Goal: Task Accomplishment & Management: Manage account settings

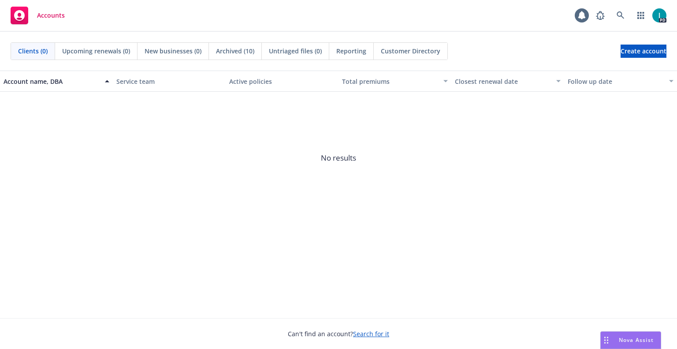
click at [249, 205] on span "No results" at bounding box center [338, 158] width 677 height 132
click at [294, 16] on div "Accounts 1 PD" at bounding box center [338, 16] width 677 height 32
click at [625, 13] on link at bounding box center [621, 16] width 18 height 18
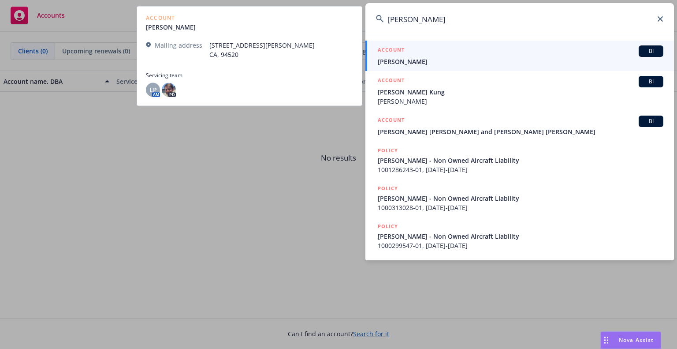
type input "[PERSON_NAME]"
click at [417, 63] on span "[PERSON_NAME]" at bounding box center [521, 61] width 286 height 9
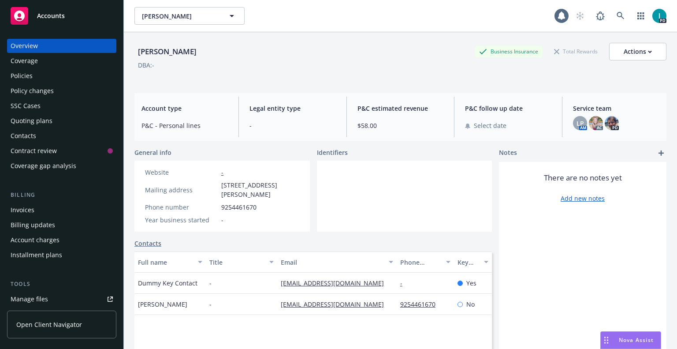
click at [66, 298] on link "Manage files" at bounding box center [61, 299] width 109 height 14
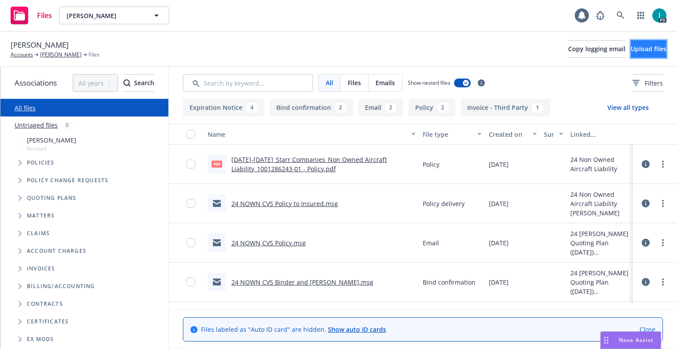
click at [638, 48] on span "Upload files" at bounding box center [649, 49] width 36 height 8
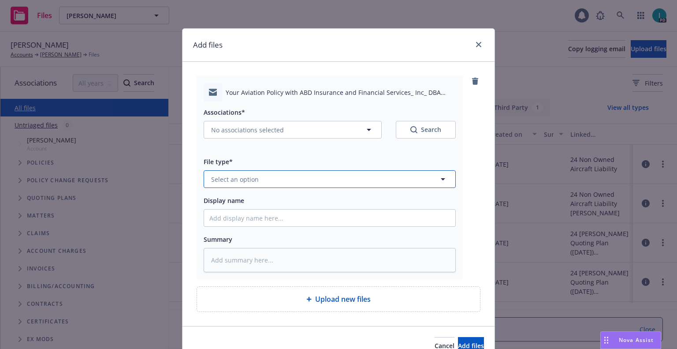
click at [270, 184] on button "Select an option" at bounding box center [330, 179] width 252 height 18
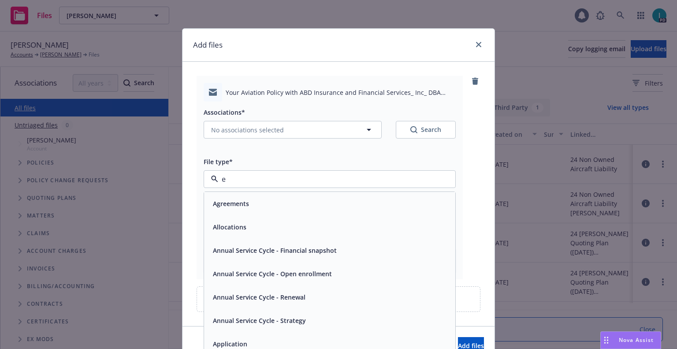
type input "em"
click at [235, 234] on div "Email" at bounding box center [329, 226] width 251 height 23
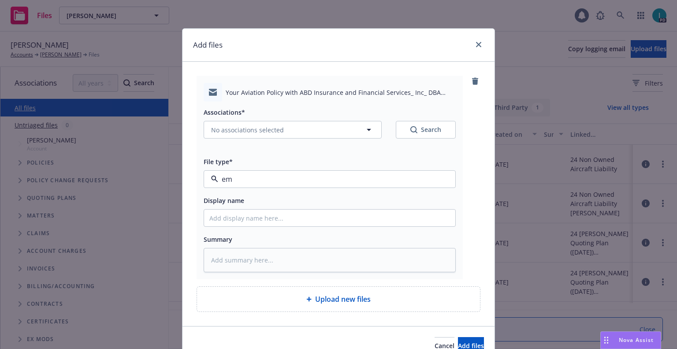
type textarea "x"
click at [249, 216] on input "Display name" at bounding box center [329, 217] width 251 height 17
type input "2"
type textarea "x"
type input "25"
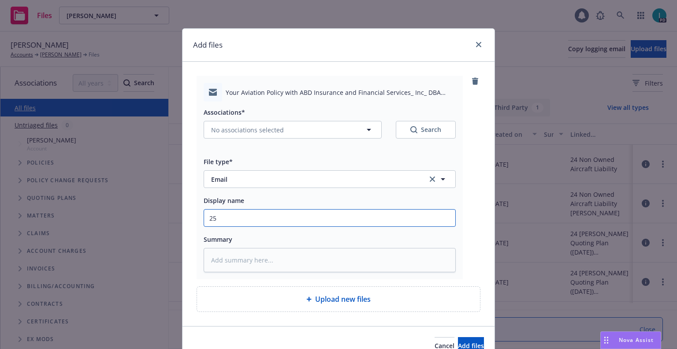
type textarea "x"
type input "25 NOWN CVS Quotes to Insured"
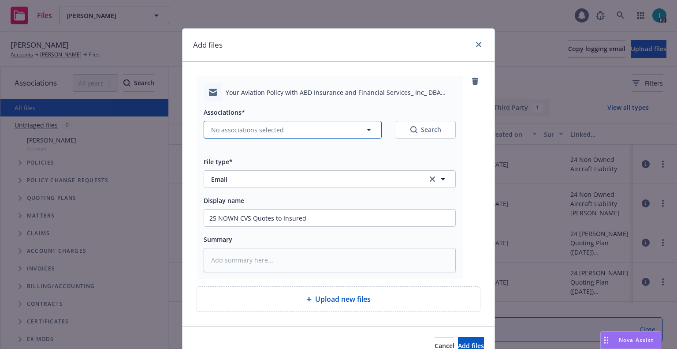
click at [260, 130] on span "No associations selected" at bounding box center [247, 129] width 73 height 9
type textarea "x"
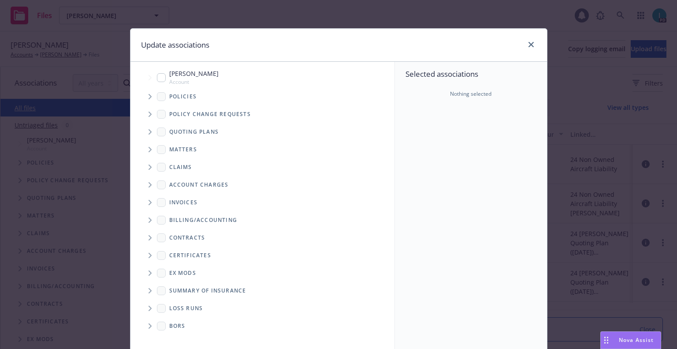
click at [148, 126] on span "Tree Example" at bounding box center [150, 132] width 14 height 14
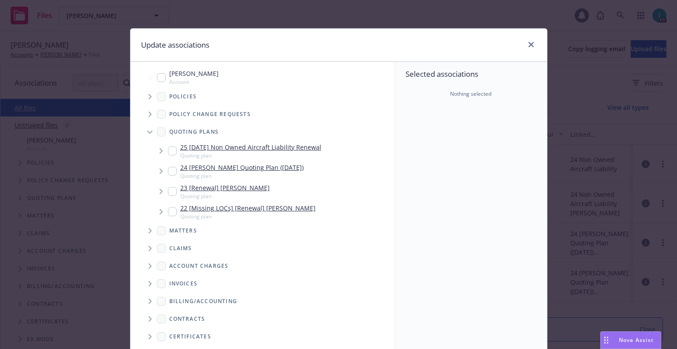
click at [170, 152] on input "Tree Example" at bounding box center [172, 150] width 9 height 9
checkbox input "true"
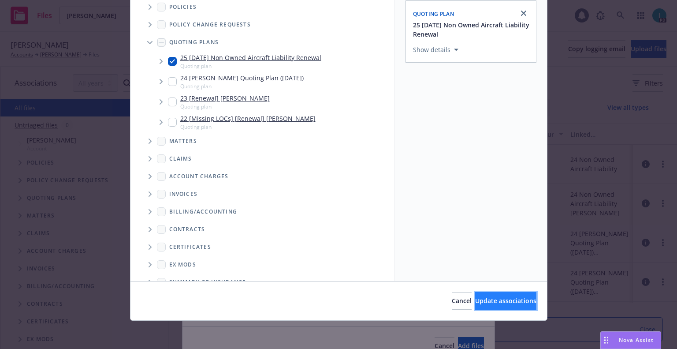
click at [480, 296] on span "Update associations" at bounding box center [505, 300] width 61 height 8
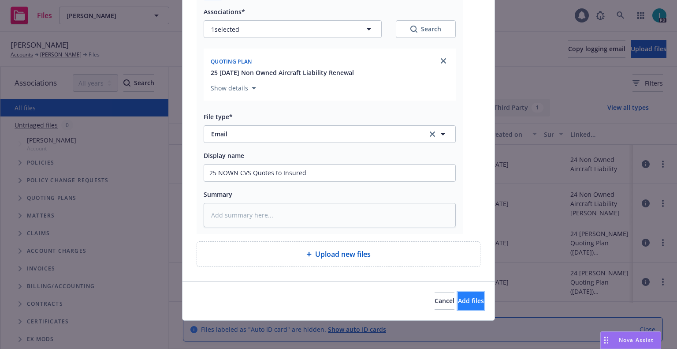
click at [458, 301] on span "Add files" at bounding box center [471, 300] width 26 height 8
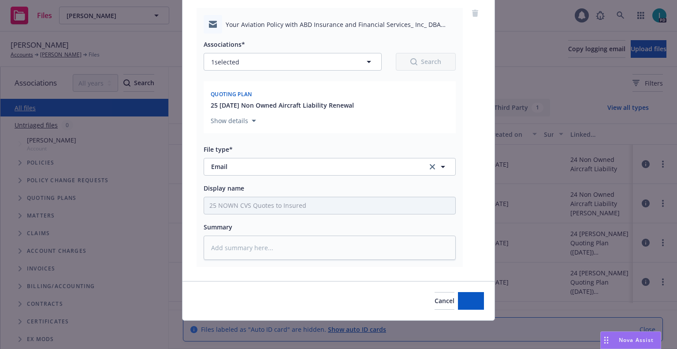
scroll to position [68, 0]
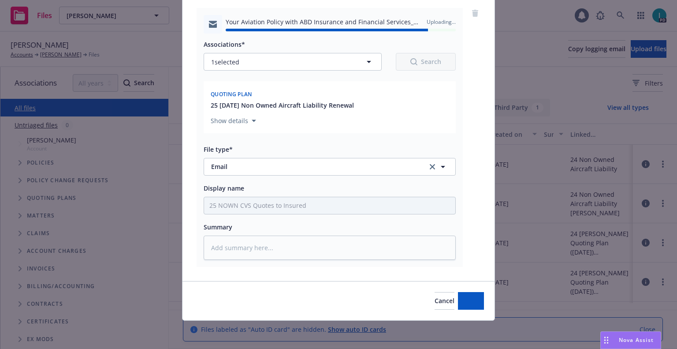
type textarea "x"
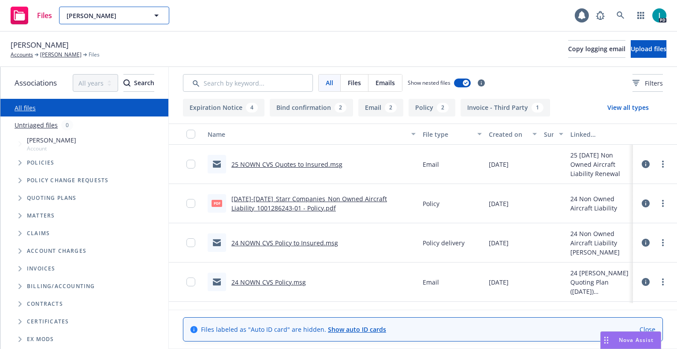
click at [95, 14] on span "Chieh hao Sung" at bounding box center [105, 15] width 76 height 9
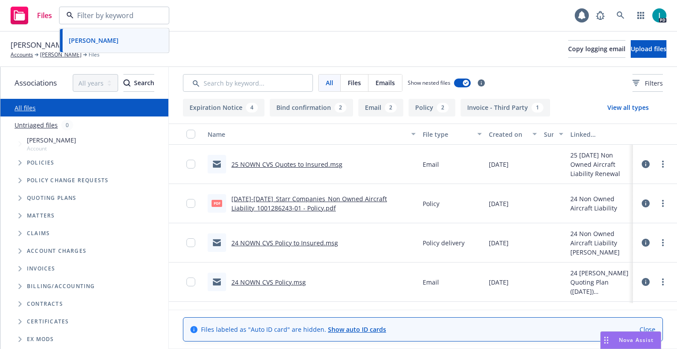
paste input "INHO CHUN"
type input "INHO CHUN"
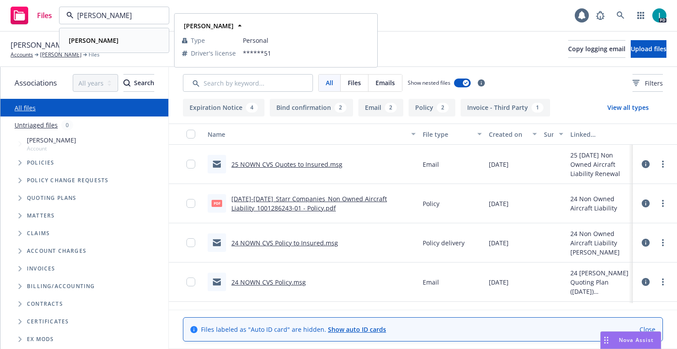
click at [116, 42] on div "INHO CHUN" at bounding box center [114, 40] width 98 height 13
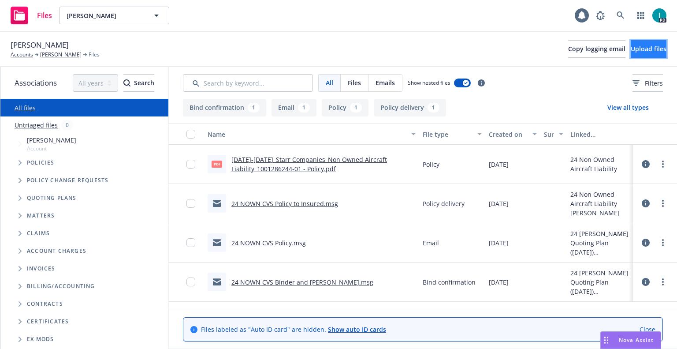
click at [631, 46] on span "Upload files" at bounding box center [649, 49] width 36 height 8
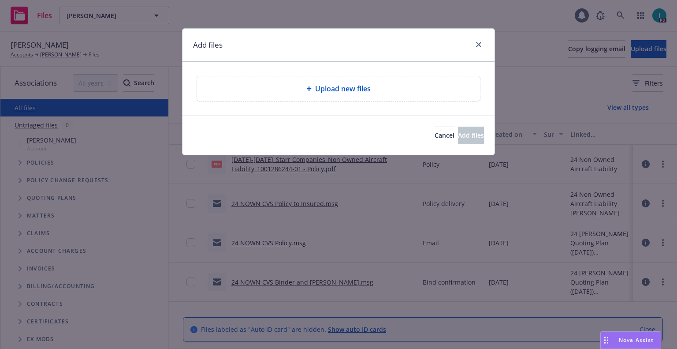
type textarea "x"
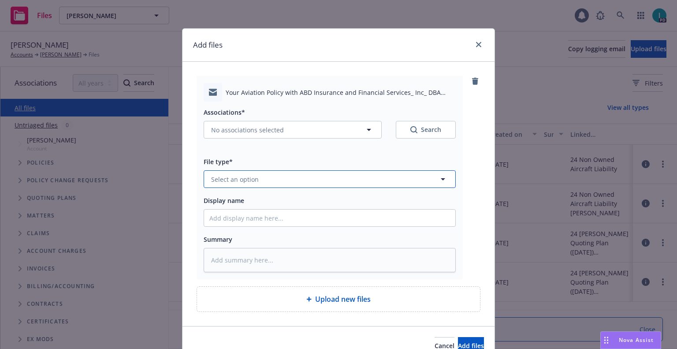
click at [267, 177] on button "Select an option" at bounding box center [330, 179] width 252 height 18
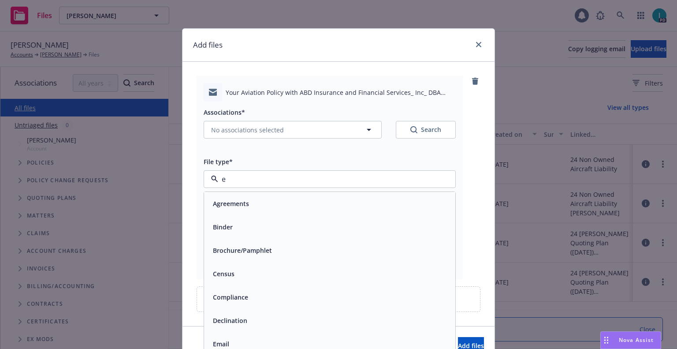
type input "ex"
click at [248, 223] on span "Expiration Notice" at bounding box center [239, 226] width 53 height 9
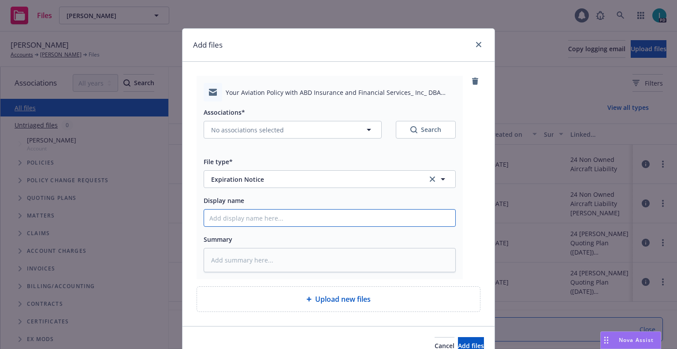
click at [250, 223] on input "Display name" at bounding box center [329, 217] width 251 height 17
type textarea "x"
type input "2"
type textarea "x"
type input "24"
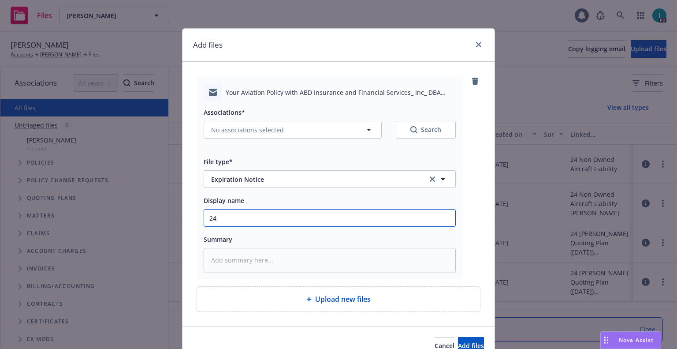
type textarea "x"
type input "24 NOWN CVS Renewal Notice"
drag, startPoint x: 307, startPoint y: 219, endPoint x: 4, endPoint y: 211, distance: 302.8
click at [4, 211] on div "Add files Your Aviation Policy with ABD Insurance and Financial Services_ Inc_ …" at bounding box center [338, 174] width 677 height 349
type textarea "x"
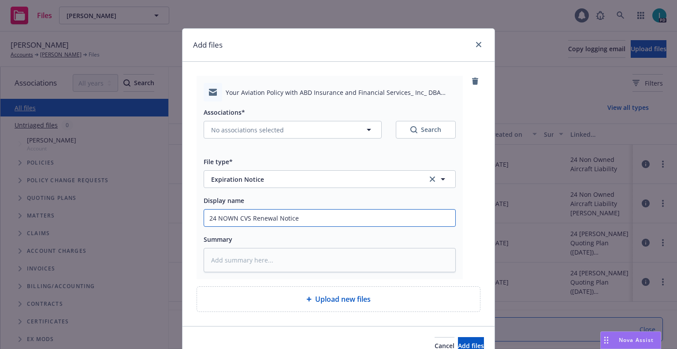
type input "2"
type textarea "x"
type input "25"
type textarea "x"
type input "25 NOWN CVS Quotes to Insured"
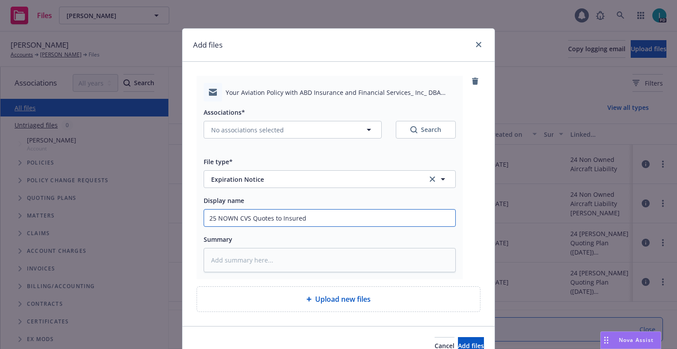
type textarea "x"
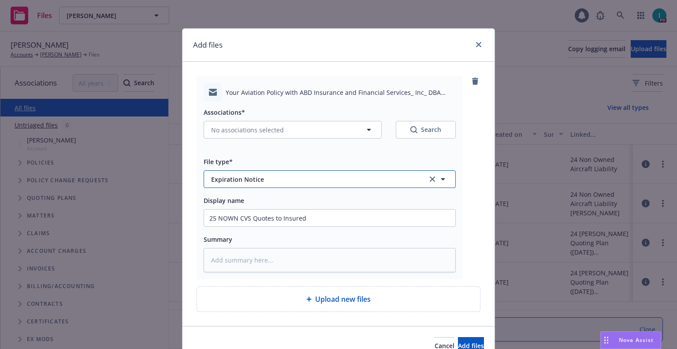
click at [235, 181] on span "Expiration Notice" at bounding box center [313, 178] width 204 height 9
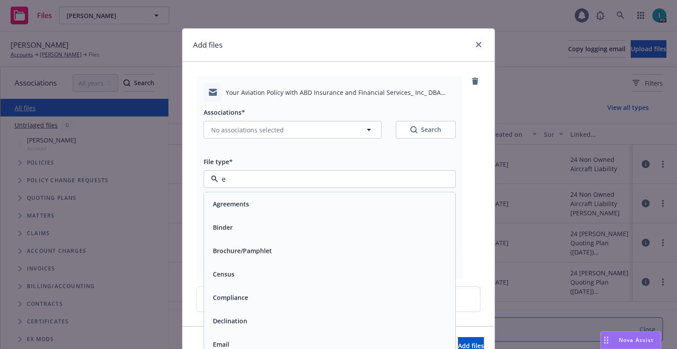
type input "em"
click at [219, 223] on span "Email" at bounding box center [221, 226] width 16 height 9
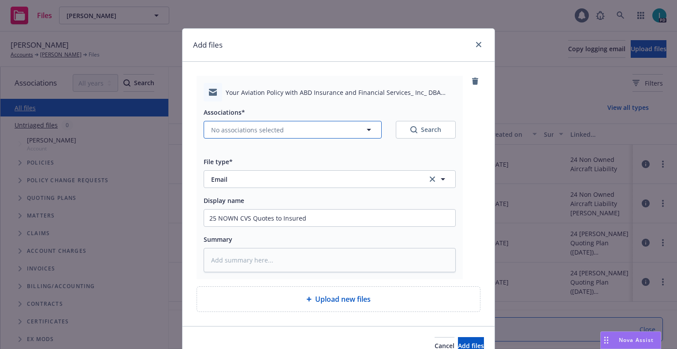
click at [232, 136] on button "No associations selected" at bounding box center [293, 130] width 178 height 18
type textarea "x"
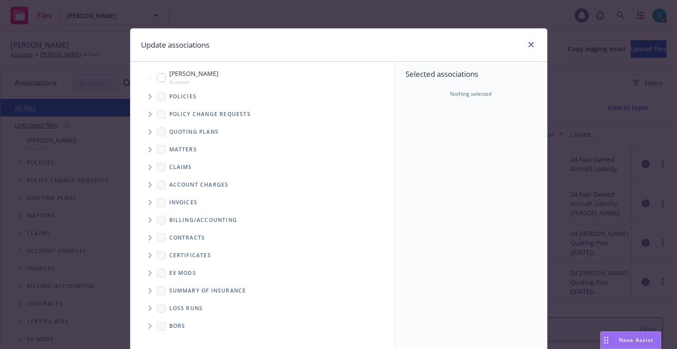
click at [148, 129] on span "Tree Example" at bounding box center [150, 132] width 14 height 14
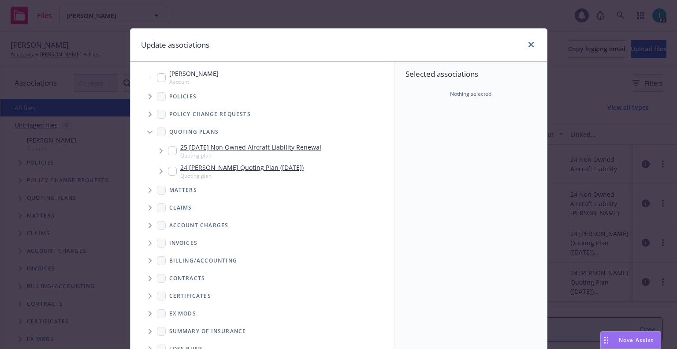
click at [170, 148] on input "Tree Example" at bounding box center [172, 150] width 9 height 9
checkbox input "true"
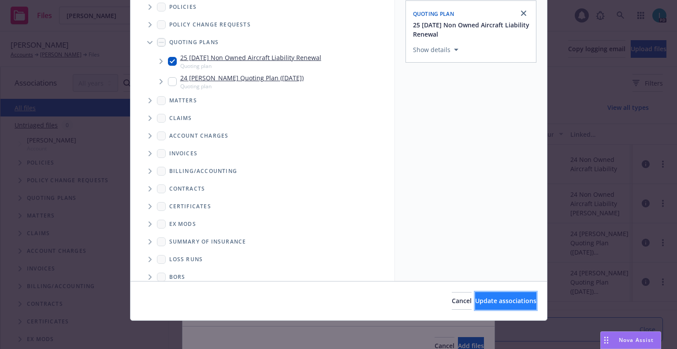
click at [481, 296] on span "Update associations" at bounding box center [505, 300] width 61 height 8
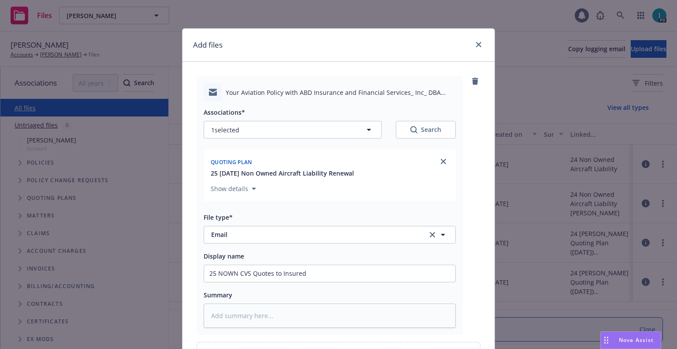
scroll to position [100, 0]
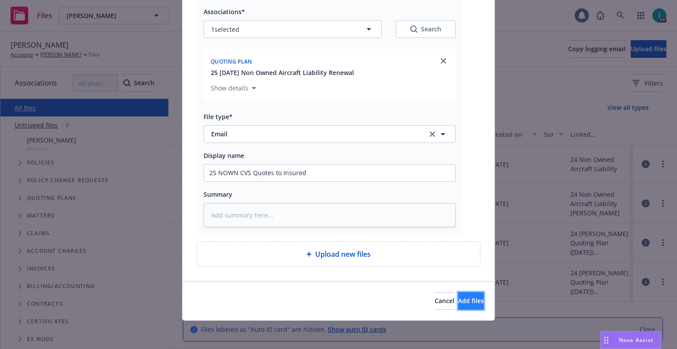
click at [458, 299] on span "Add files" at bounding box center [471, 300] width 26 height 8
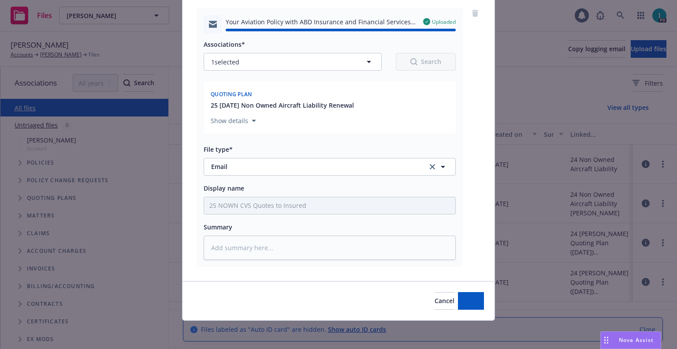
type textarea "x"
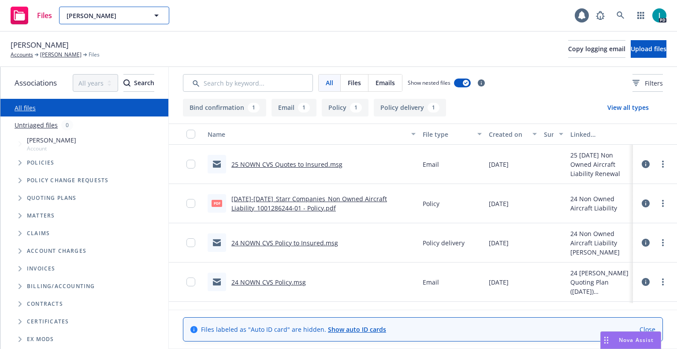
click at [118, 14] on span "INHO CHUN" at bounding box center [105, 15] width 76 height 9
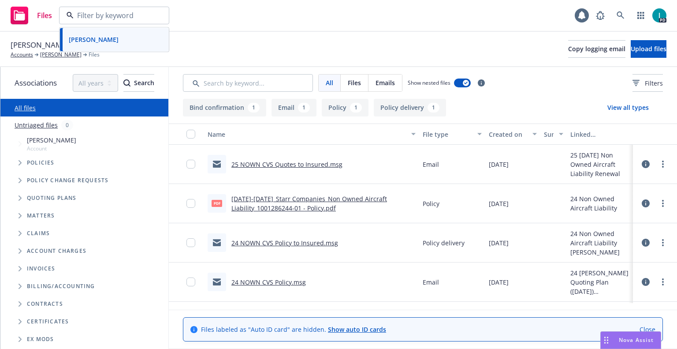
paste input "Theodore Unruh"
type input "Theodore Unruh"
click at [123, 37] on div "Theodore Unruh" at bounding box center [114, 40] width 98 height 13
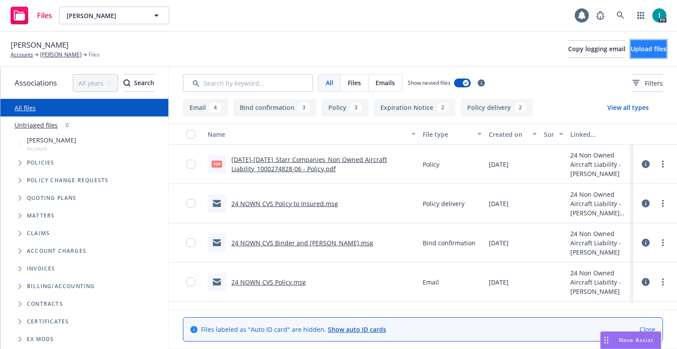
click at [631, 49] on button "Upload files" at bounding box center [649, 49] width 36 height 18
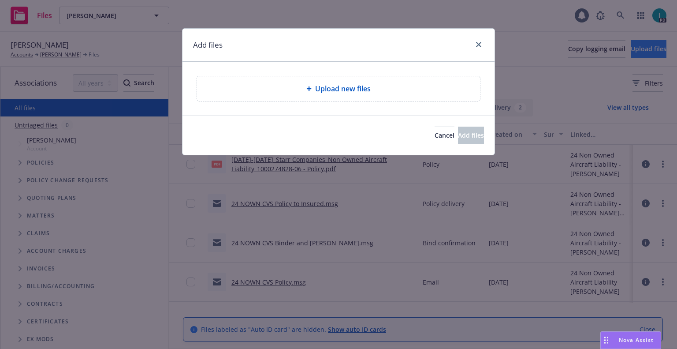
type textarea "x"
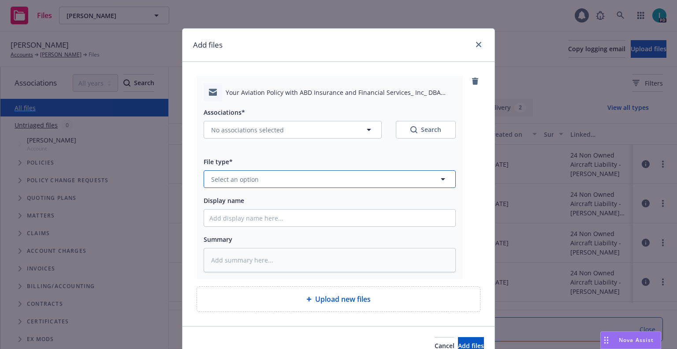
click at [248, 182] on span "Select an option" at bounding box center [235, 178] width 48 height 9
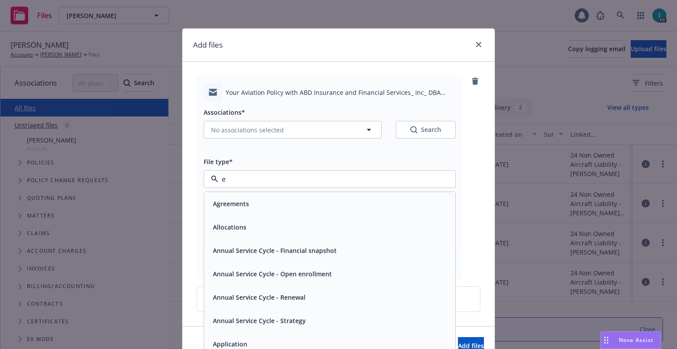
type input "em"
click at [253, 224] on div "Email" at bounding box center [329, 226] width 241 height 13
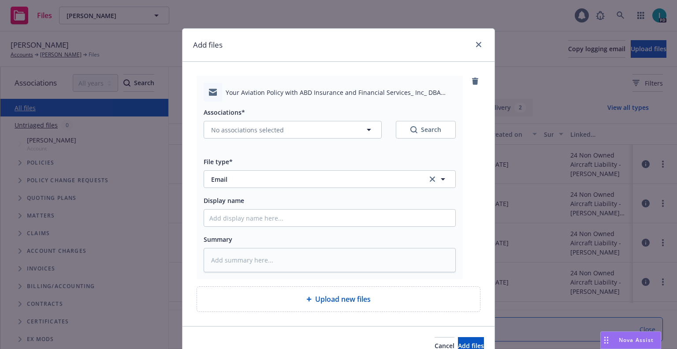
click at [242, 227] on div "Associations* No associations selected Search File type* Email Email Display na…" at bounding box center [330, 186] width 252 height 171
click at [249, 221] on input "Display name" at bounding box center [329, 217] width 251 height 17
type textarea "x"
type input "2"
type textarea "x"
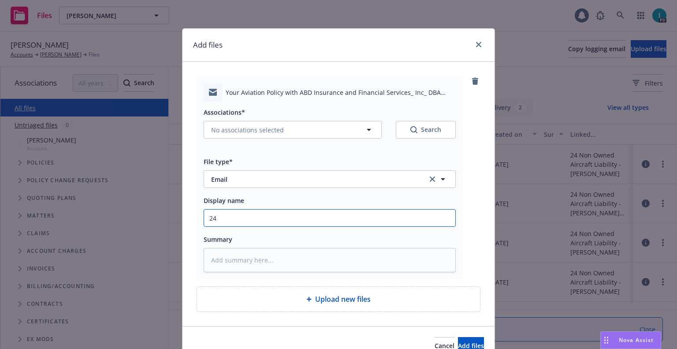
type input "24"
drag, startPoint x: 261, startPoint y: 222, endPoint x: 141, endPoint y: 220, distance: 120.3
click at [141, 220] on div "Add files Your Aviation Policy with ABD Insurance and Financial Services_ Inc_ …" at bounding box center [338, 174] width 677 height 349
type textarea "x"
type input "2"
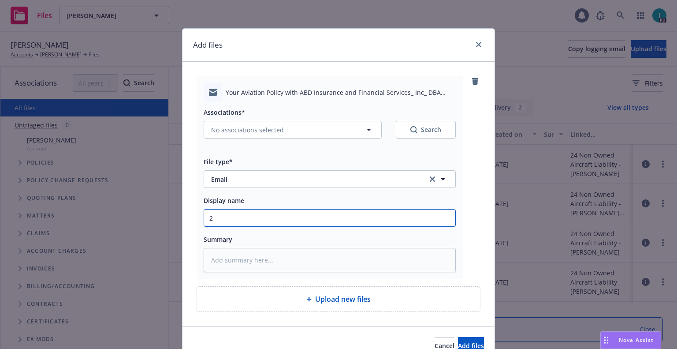
type textarea "x"
type input "25"
type textarea "x"
type input "25 NOWN CVS Quotes to Insured"
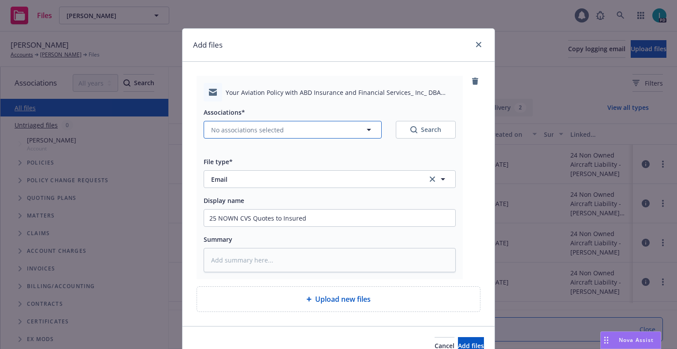
click at [244, 128] on span "No associations selected" at bounding box center [247, 129] width 73 height 9
type textarea "x"
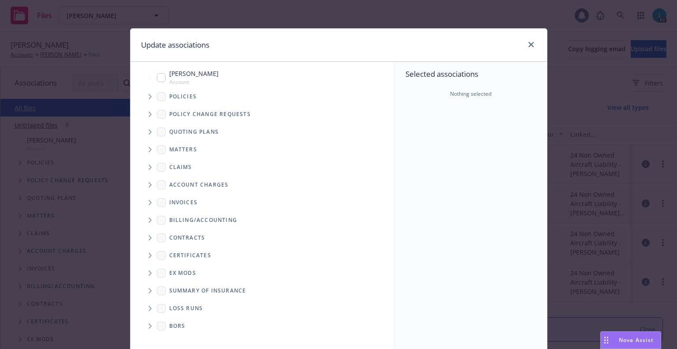
click at [147, 127] on span "Tree Example" at bounding box center [150, 132] width 14 height 14
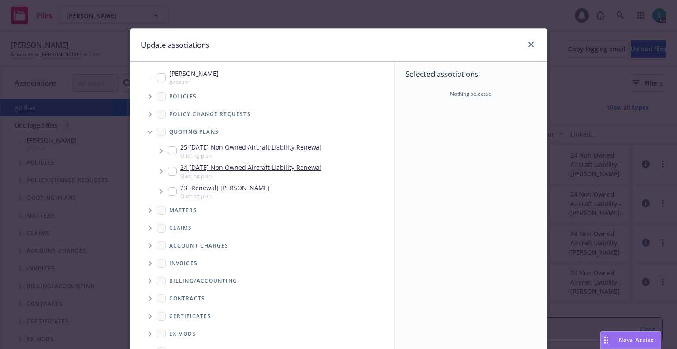
click at [168, 152] on input "Tree Example" at bounding box center [172, 150] width 9 height 9
checkbox input "true"
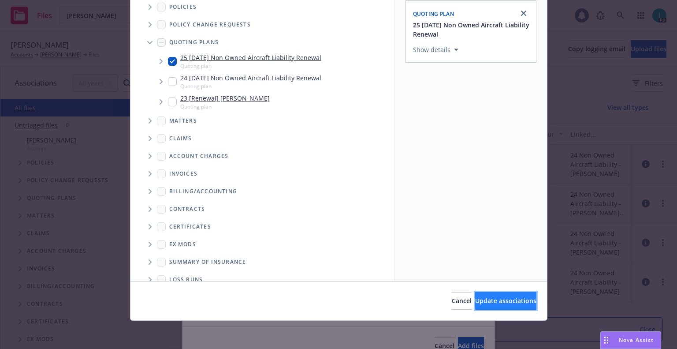
click at [475, 297] on span "Update associations" at bounding box center [505, 300] width 61 height 8
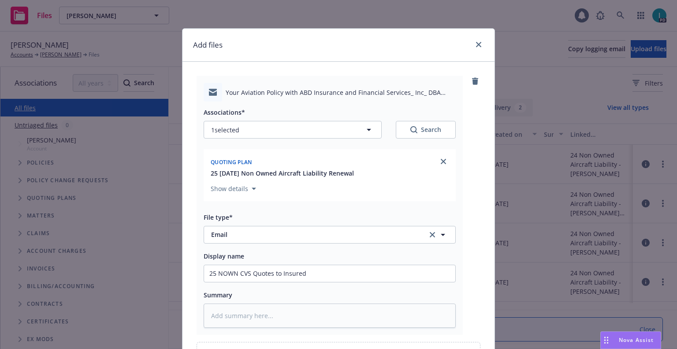
scroll to position [100, 0]
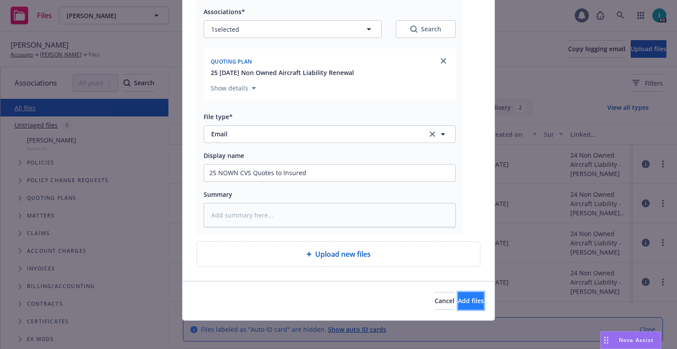
click at [458, 298] on span "Add files" at bounding box center [471, 300] width 26 height 8
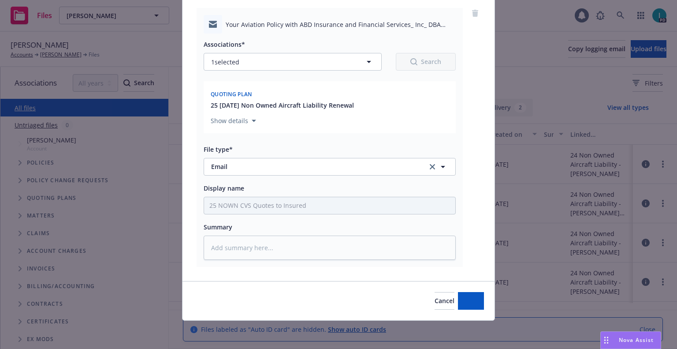
scroll to position [68, 0]
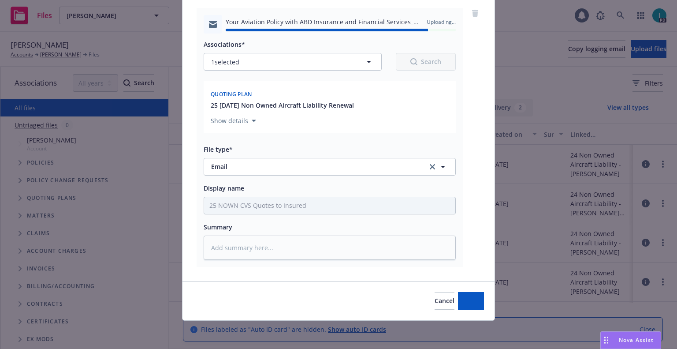
type textarea "x"
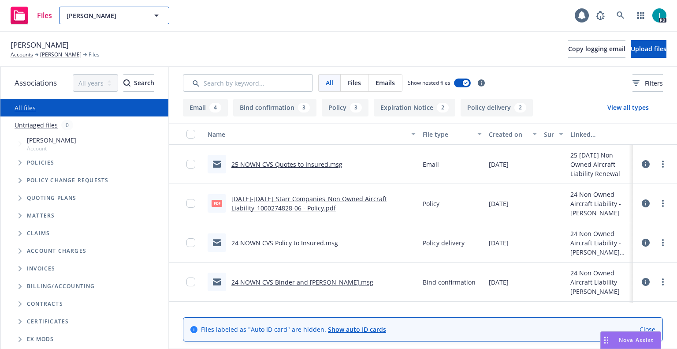
click at [83, 10] on button "Theodore Unruh" at bounding box center [114, 16] width 110 height 18
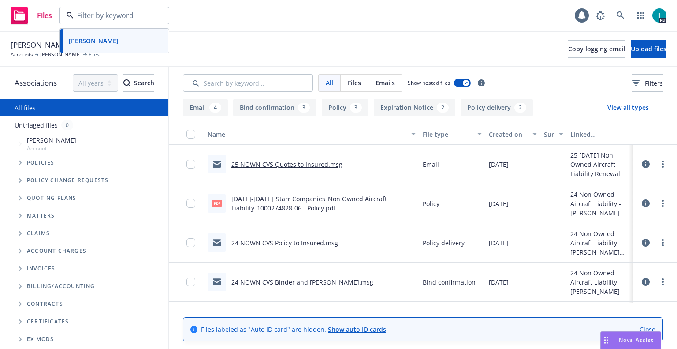
paste input "[PERSON_NAME]"
type input "[PERSON_NAME]"
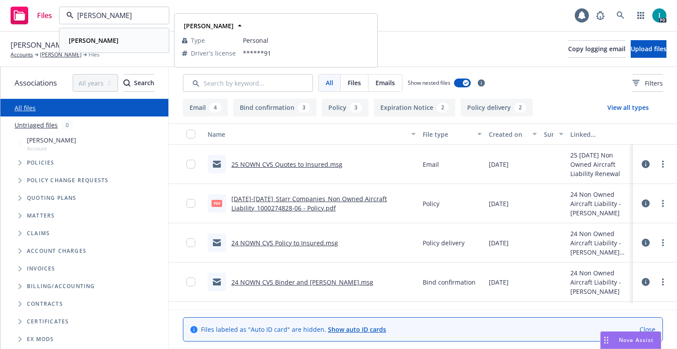
click at [127, 44] on div "[PERSON_NAME]" at bounding box center [114, 40] width 98 height 13
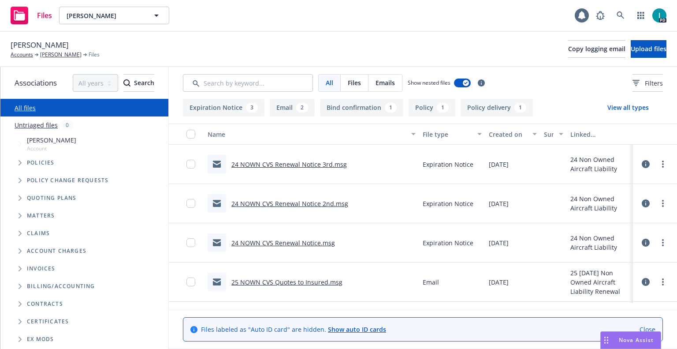
click at [207, 36] on div "Rishav Gupta Accounts Rishav Gupta Files Copy logging email Upload files" at bounding box center [338, 49] width 677 height 35
click at [96, 16] on span "[PERSON_NAME]" at bounding box center [105, 15] width 76 height 9
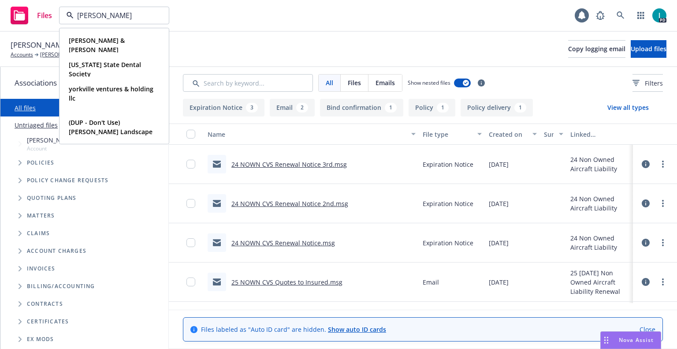
type input "ivan da"
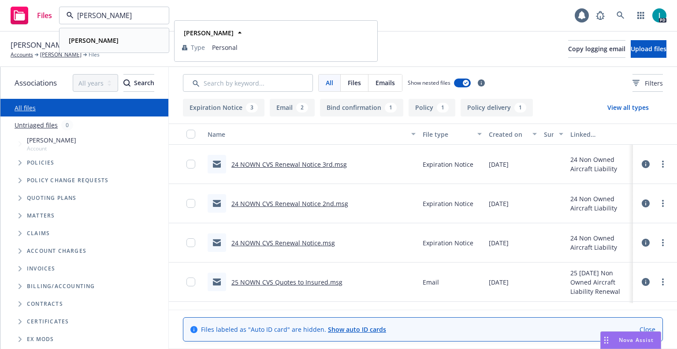
click at [101, 38] on strong "Ivan Datskov" at bounding box center [94, 40] width 50 height 8
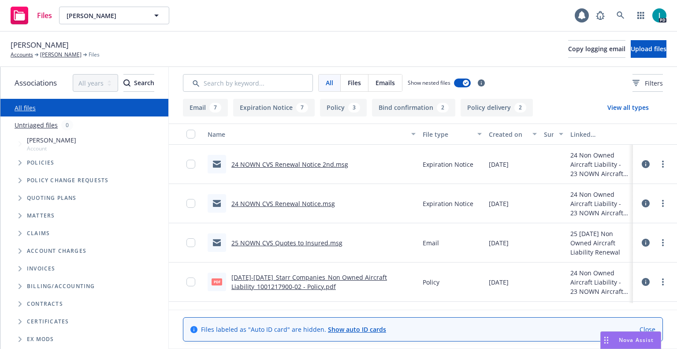
click at [290, 167] on link "24 NOWN CVS Renewal Notice 2nd.msg" at bounding box center [289, 164] width 117 height 8
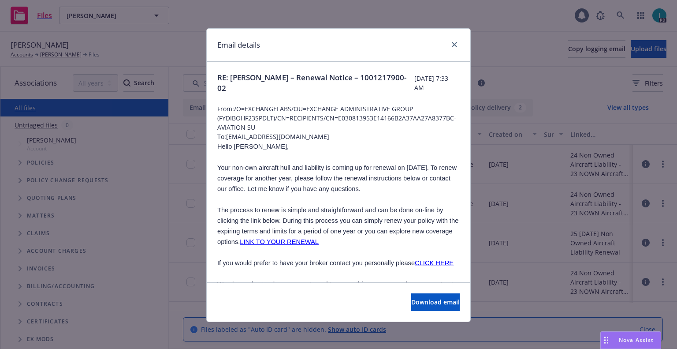
click at [150, 40] on div "Email details RE: Ivan Datskov – Renewal Notice – 1001217900-02 Tuesday, August…" at bounding box center [338, 174] width 677 height 349
click at [315, 151] on p "Hello Ivan," at bounding box center [338, 146] width 242 height 11
click at [452, 47] on icon "close" at bounding box center [454, 44] width 5 height 5
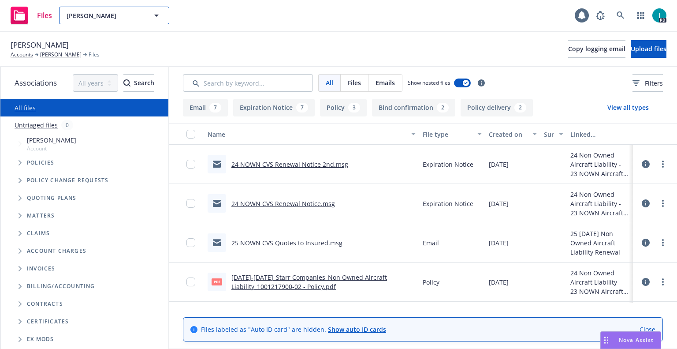
click at [130, 16] on span "Ivan Datskov" at bounding box center [105, 15] width 76 height 9
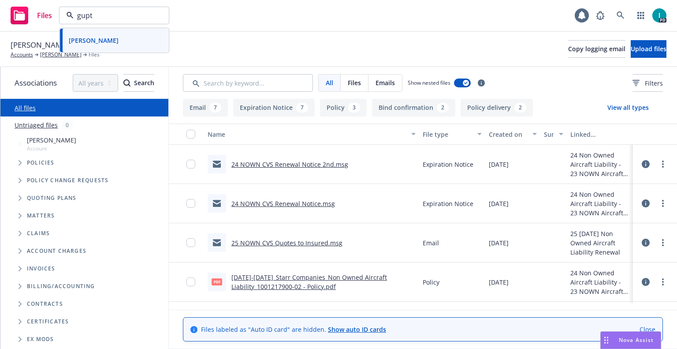
type input "gupta"
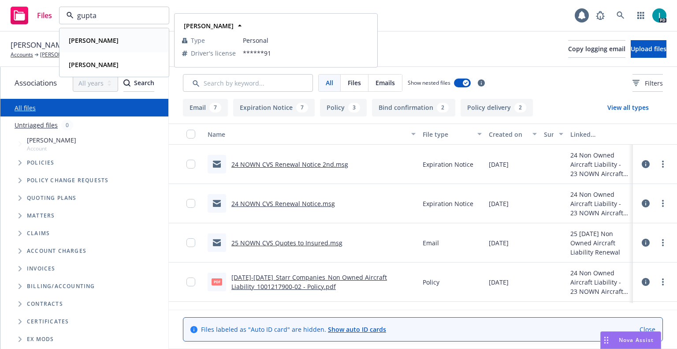
click at [132, 35] on div "[PERSON_NAME]" at bounding box center [114, 40] width 98 height 13
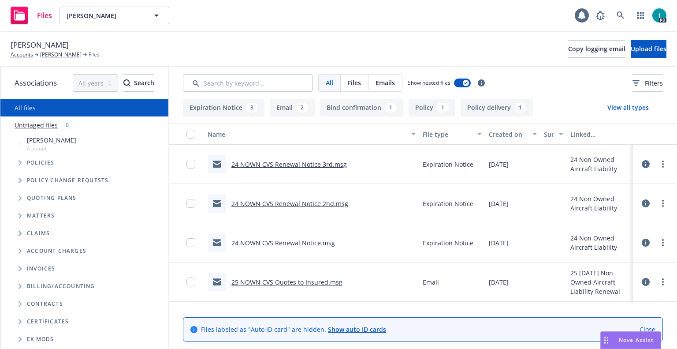
click at [299, 163] on link "24 NOWN CVS Renewal Notice 3rd.msg" at bounding box center [288, 164] width 115 height 8
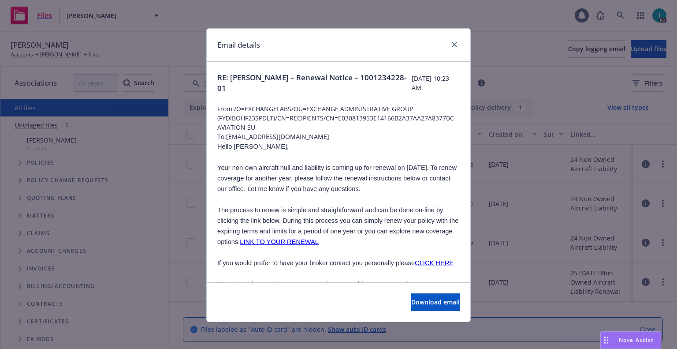
click at [238, 146] on span "Hello Rishav," at bounding box center [252, 146] width 71 height 7
copy span "Rishav"
drag, startPoint x: 334, startPoint y: 136, endPoint x: 224, endPoint y: 135, distance: 109.3
click at [224, 135] on span "To: rishavkumargupta46@gmail.com" at bounding box center [338, 136] width 242 height 9
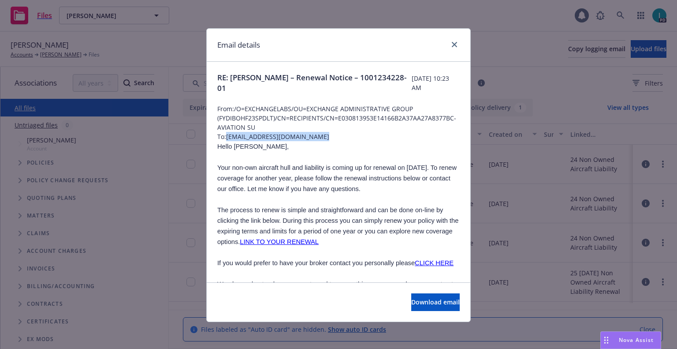
copy span "[EMAIL_ADDRESS][DOMAIN_NAME]"
click at [284, 155] on p at bounding box center [338, 157] width 242 height 11
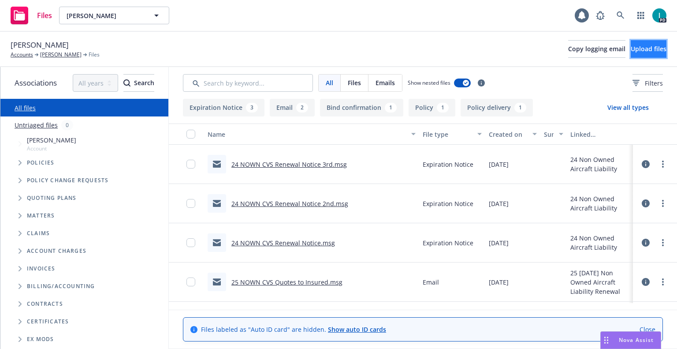
click at [644, 45] on span "Upload files" at bounding box center [649, 49] width 36 height 8
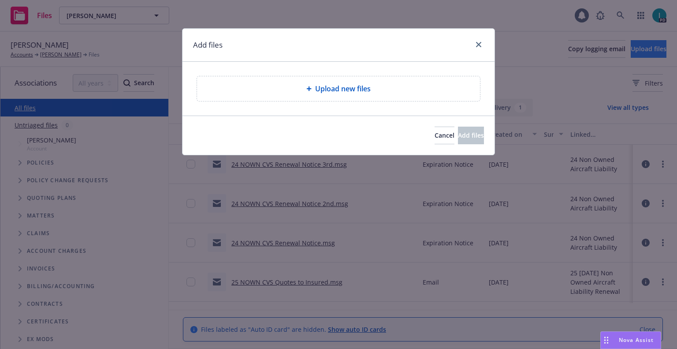
type textarea "x"
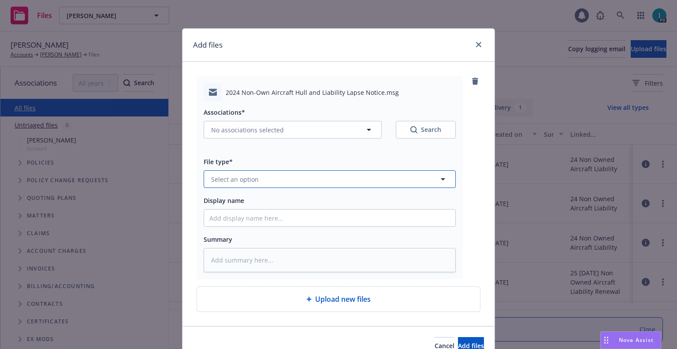
click at [235, 183] on span "Select an option" at bounding box center [235, 178] width 48 height 9
type input "ex"
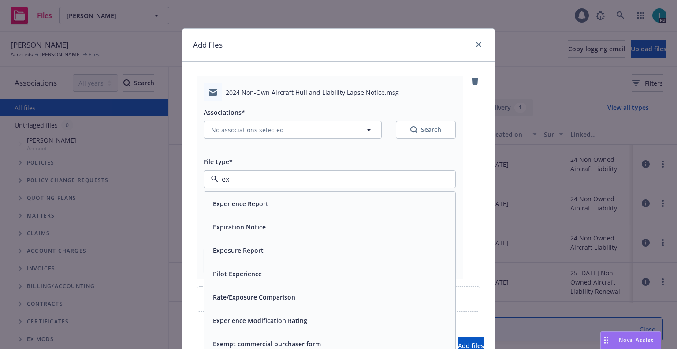
click at [248, 224] on span "Expiration Notice" at bounding box center [239, 226] width 53 height 9
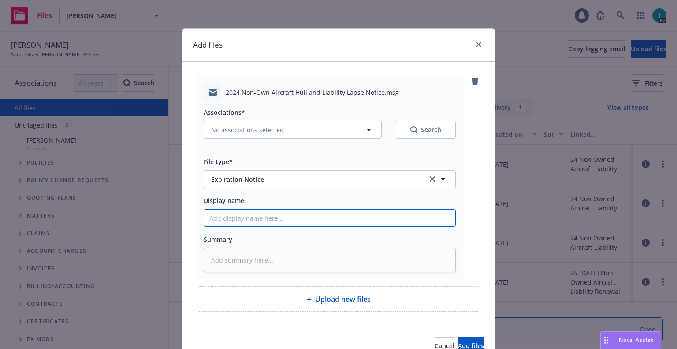
click at [251, 214] on input "Display name" at bounding box center [329, 217] width 251 height 17
type textarea "x"
type input "2"
type textarea "x"
type input "24"
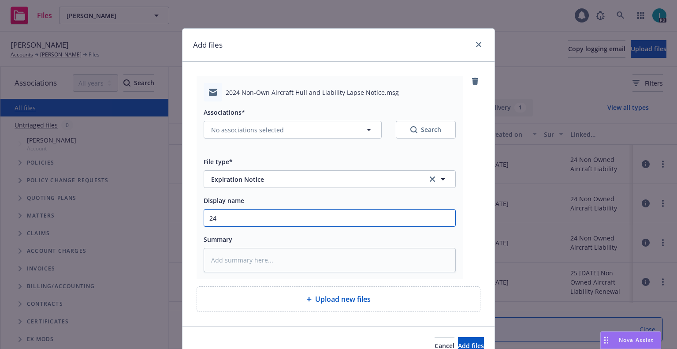
type textarea "x"
type input "24 NOWN CVS Lapse Notice"
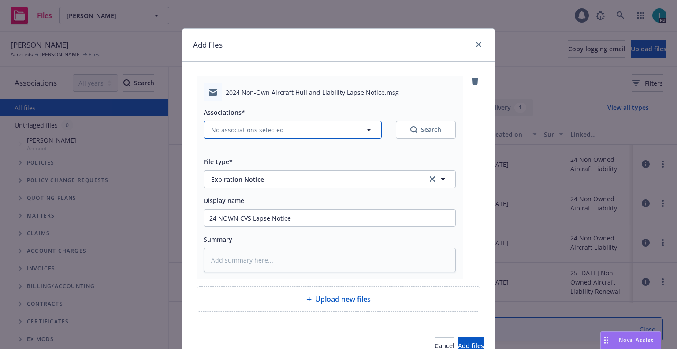
click at [240, 130] on span "No associations selected" at bounding box center [247, 129] width 73 height 9
type textarea "x"
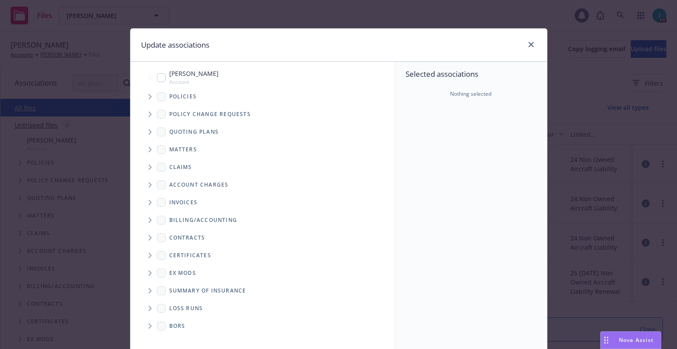
click at [148, 99] on icon "Tree Example" at bounding box center [150, 96] width 4 height 5
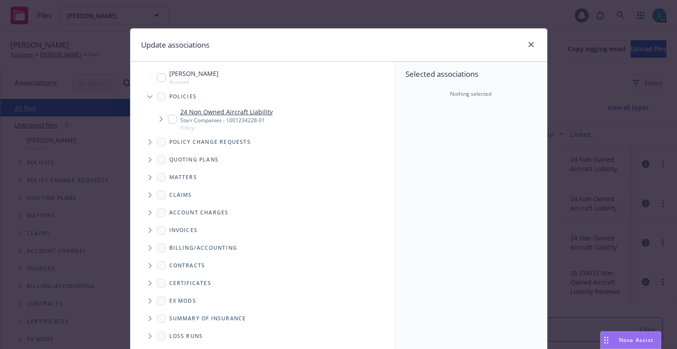
click at [168, 118] on input "Tree Example" at bounding box center [172, 119] width 9 height 9
checkbox input "true"
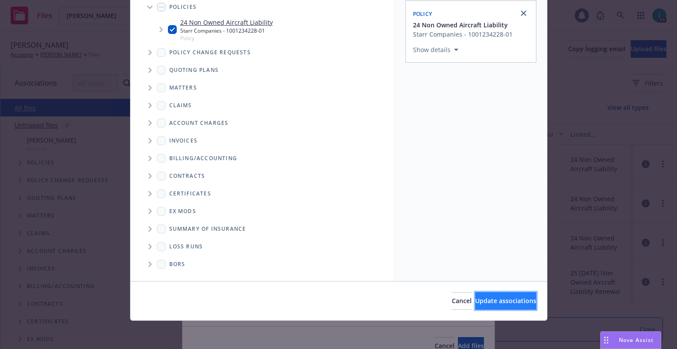
click at [505, 304] on span "Update associations" at bounding box center [505, 300] width 61 height 8
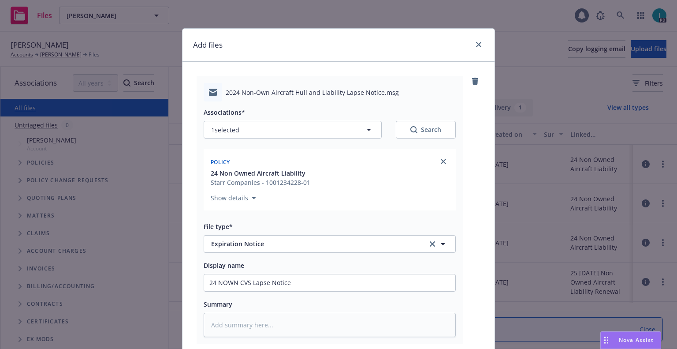
scroll to position [110, 0]
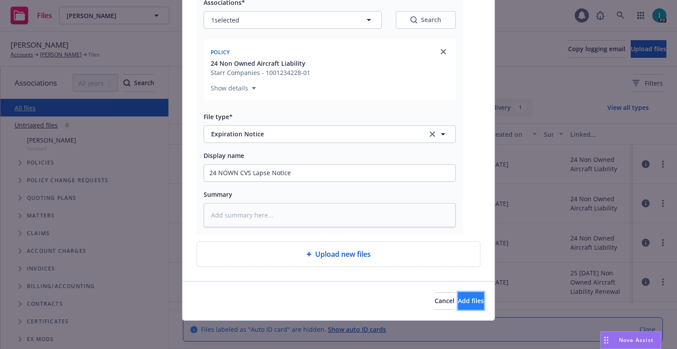
click at [458, 301] on span "Add files" at bounding box center [471, 300] width 26 height 8
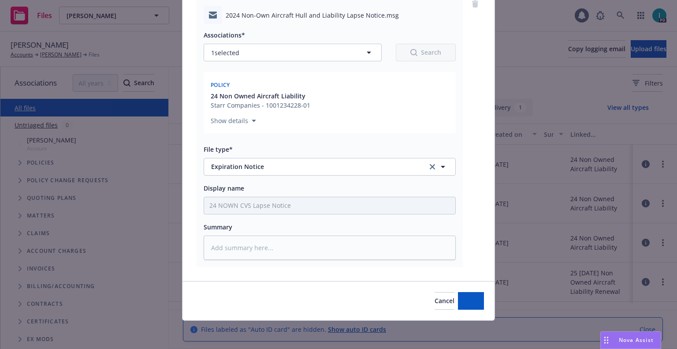
scroll to position [77, 0]
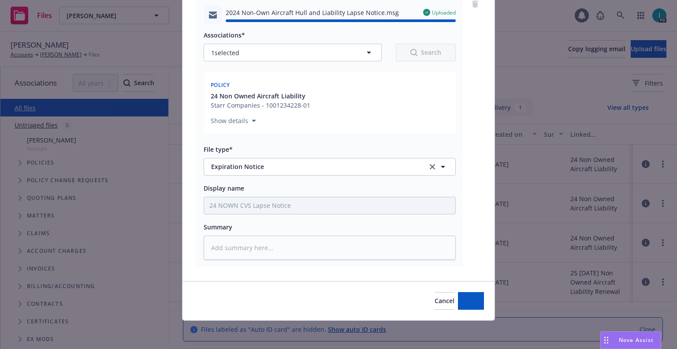
type textarea "x"
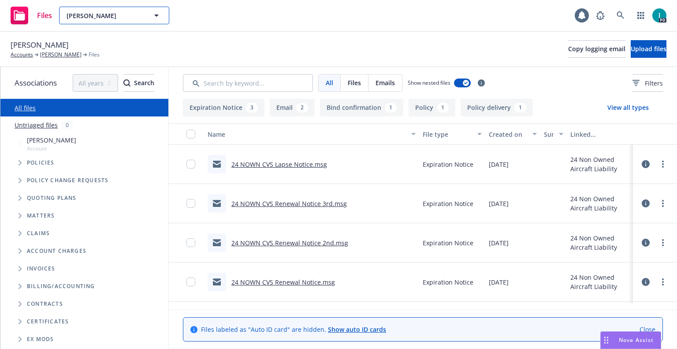
click at [90, 14] on span "[PERSON_NAME]" at bounding box center [105, 15] width 76 height 9
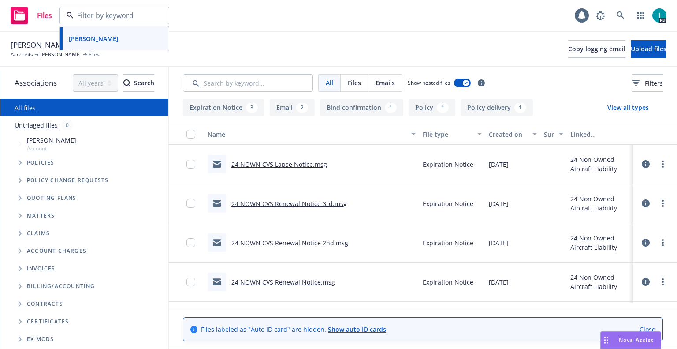
paste input "Ivan Datskov"
type input "Ivan Datskov"
click at [116, 39] on div "Ivan Datskov" at bounding box center [114, 40] width 98 height 13
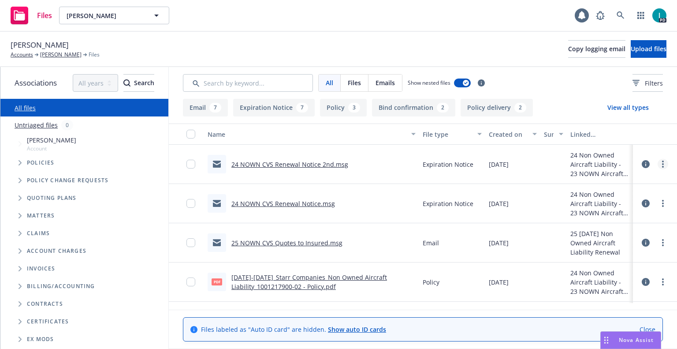
click at [662, 160] on icon "more" at bounding box center [663, 163] width 2 height 7
click at [594, 194] on link "Download" at bounding box center [623, 200] width 88 height 18
click at [635, 52] on span "Upload files" at bounding box center [649, 49] width 36 height 8
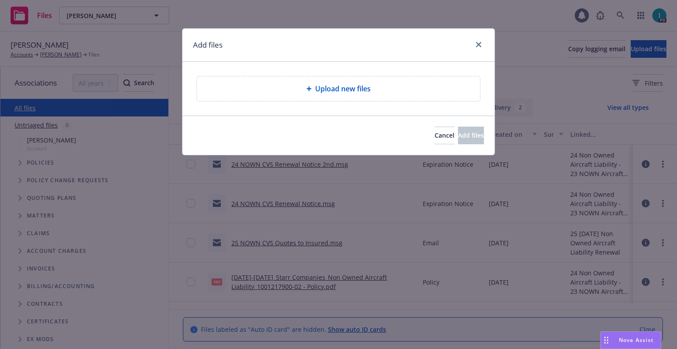
type textarea "x"
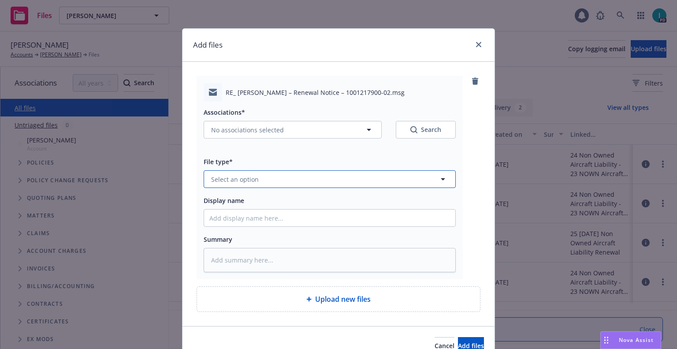
click at [268, 182] on button "Select an option" at bounding box center [330, 179] width 252 height 18
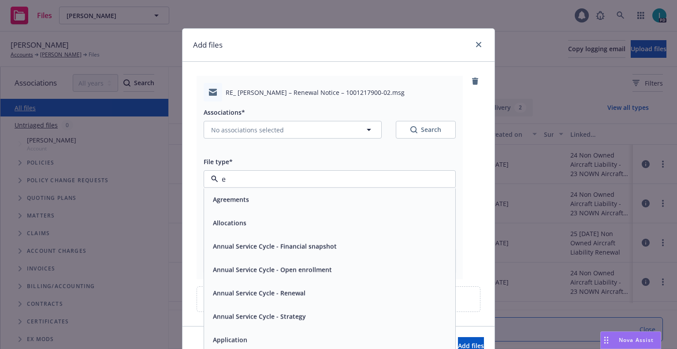
type input "ex"
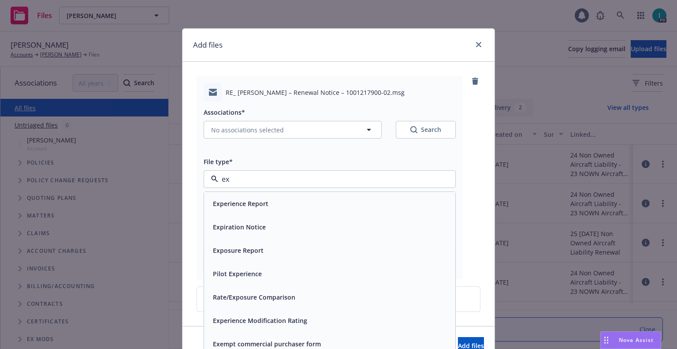
click at [261, 226] on span "Expiration Notice" at bounding box center [239, 226] width 53 height 9
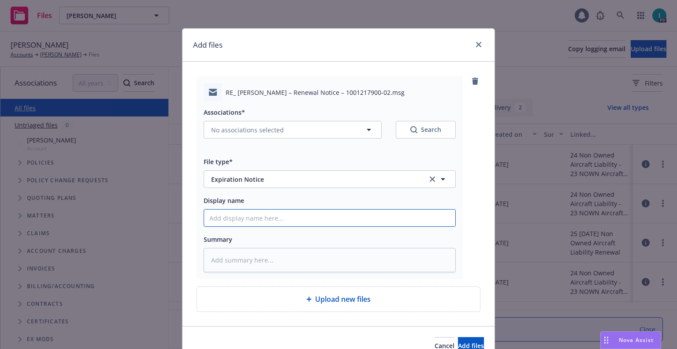
click at [260, 211] on input "Display name" at bounding box center [329, 217] width 251 height 17
type textarea "x"
type input "2"
type textarea "x"
type input "24"
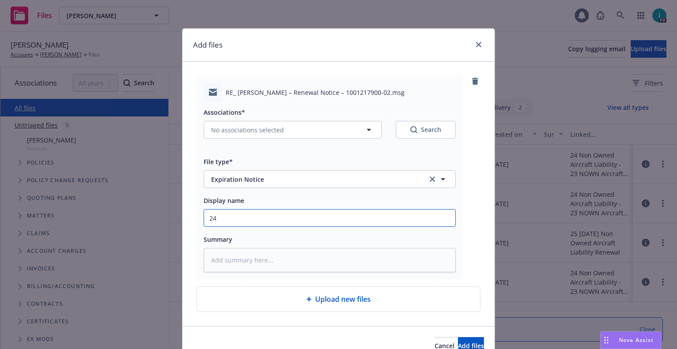
type textarea "x"
type input "24 NOWN CVS Renewal Notice 3rd"
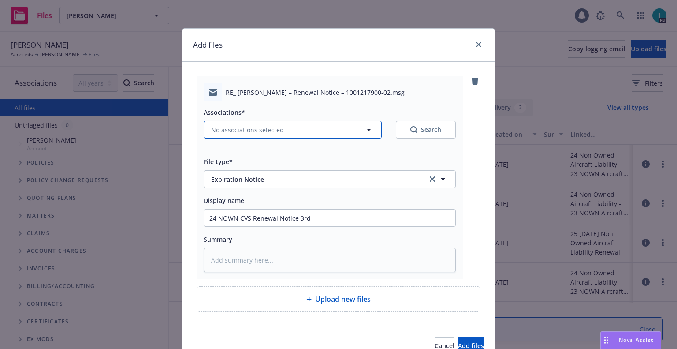
click at [281, 134] on button "No associations selected" at bounding box center [293, 130] width 178 height 18
type textarea "x"
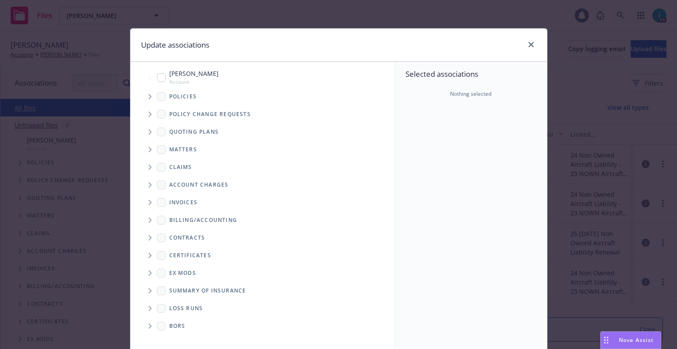
click at [148, 96] on icon "Tree Example" at bounding box center [150, 96] width 4 height 5
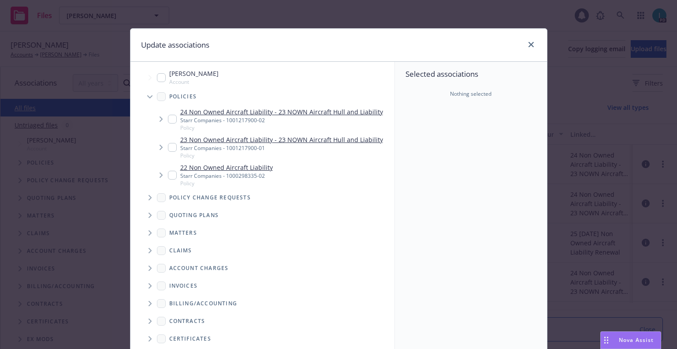
click at [169, 121] on input "Tree Example" at bounding box center [172, 119] width 9 height 9
checkbox input "true"
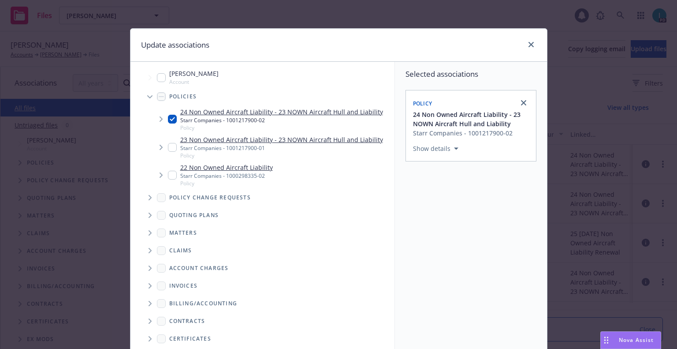
scroll to position [89, 0]
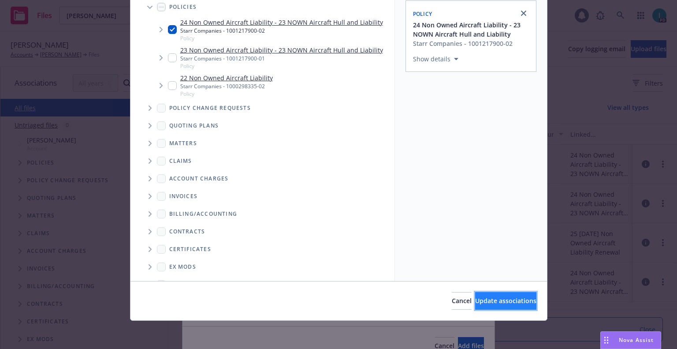
click at [487, 305] on button "Update associations" at bounding box center [505, 301] width 61 height 18
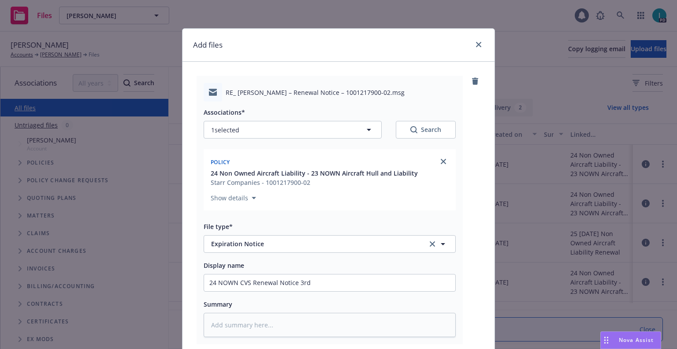
scroll to position [110, 0]
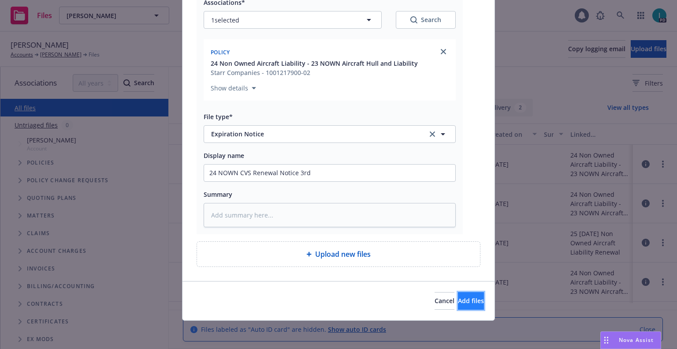
click at [463, 296] on span "Add files" at bounding box center [471, 300] width 26 height 8
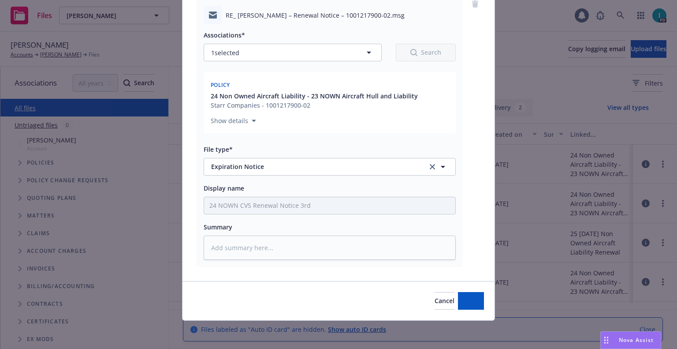
scroll to position [77, 0]
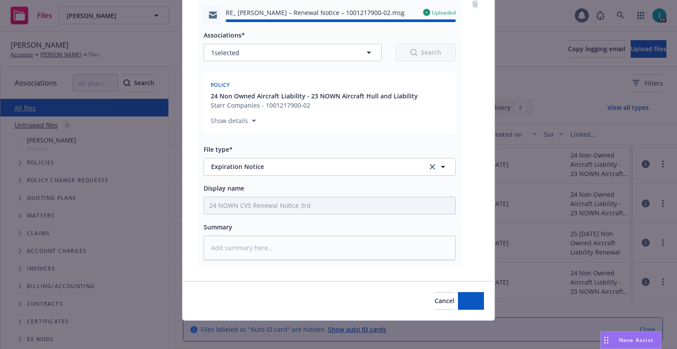
type textarea "x"
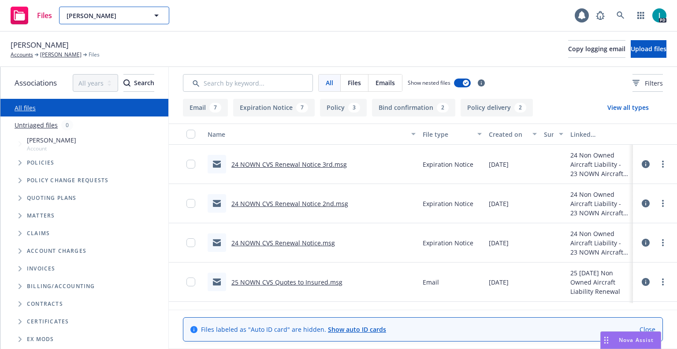
click at [88, 18] on span "Ivan Datskov" at bounding box center [105, 15] width 76 height 9
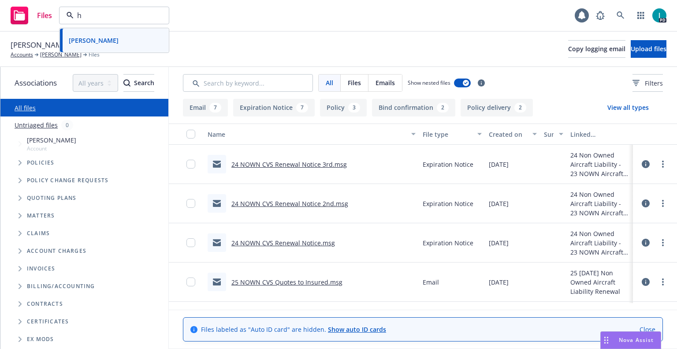
paste input "oward Yang"
type input "howard Yang"
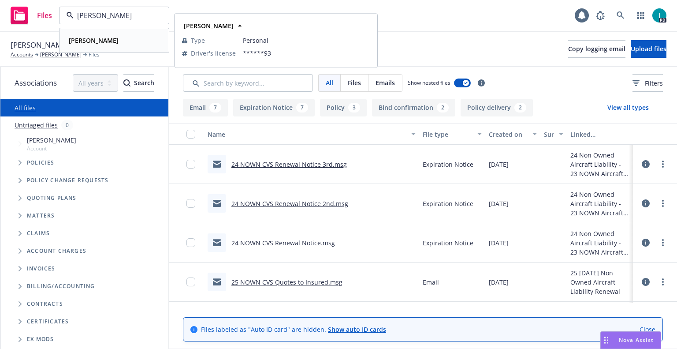
click at [125, 40] on div "Howard Yang" at bounding box center [114, 40] width 98 height 13
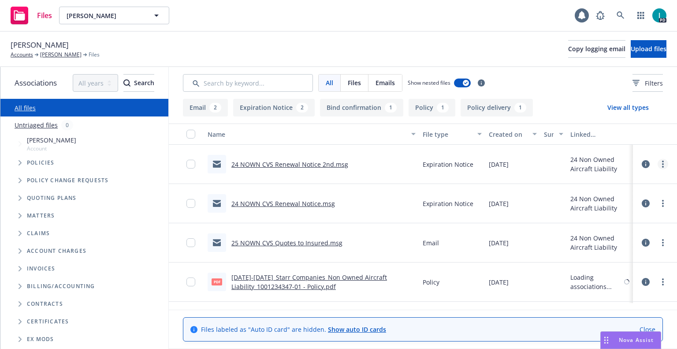
click at [662, 165] on icon "more" at bounding box center [663, 163] width 2 height 7
click at [605, 195] on link "Download" at bounding box center [623, 200] width 88 height 18
click at [631, 54] on button "Upload files" at bounding box center [649, 49] width 36 height 18
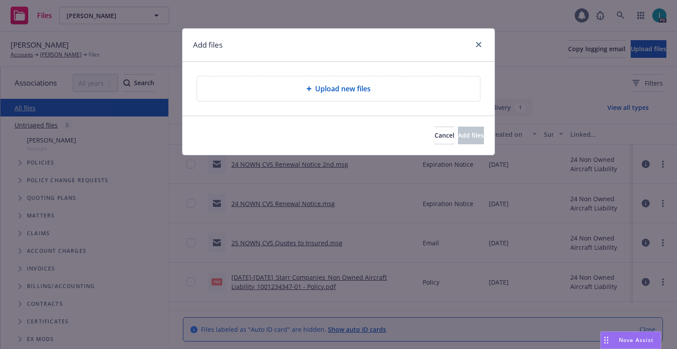
type textarea "x"
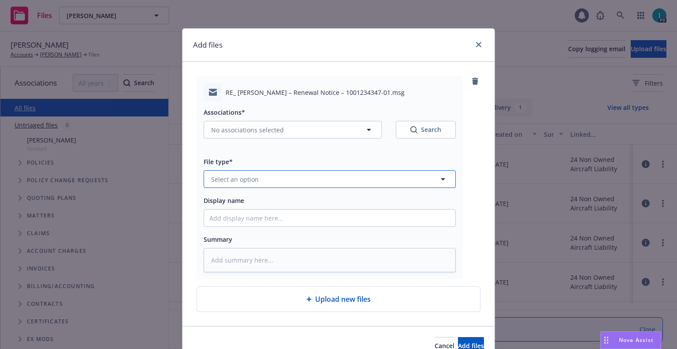
click at [265, 175] on button "Select an option" at bounding box center [330, 179] width 252 height 18
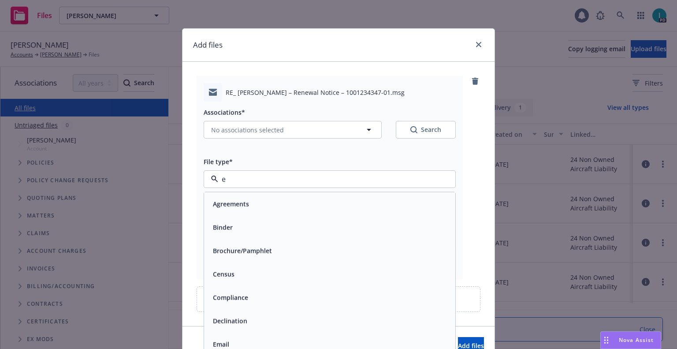
type input "ex"
click at [251, 224] on span "Expiration Notice" at bounding box center [239, 226] width 53 height 9
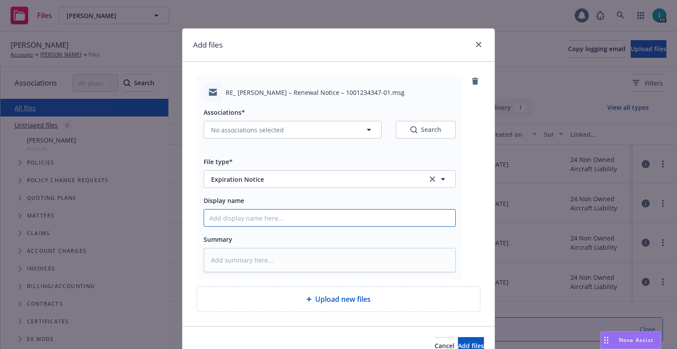
click at [249, 215] on input "Display name" at bounding box center [329, 217] width 251 height 17
type textarea "x"
type input "2"
type textarea "x"
type input "24"
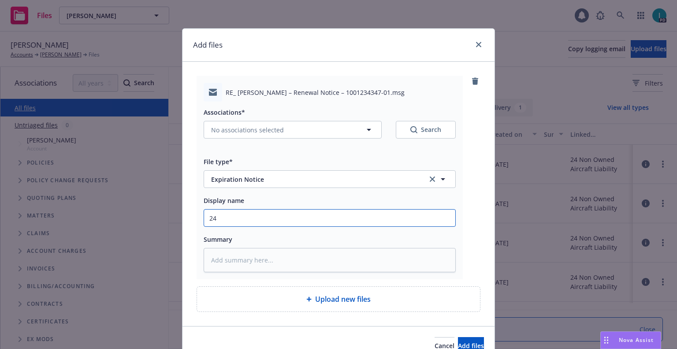
type textarea "x"
type input "24 NOWN CVS Renewal Notice 3rd"
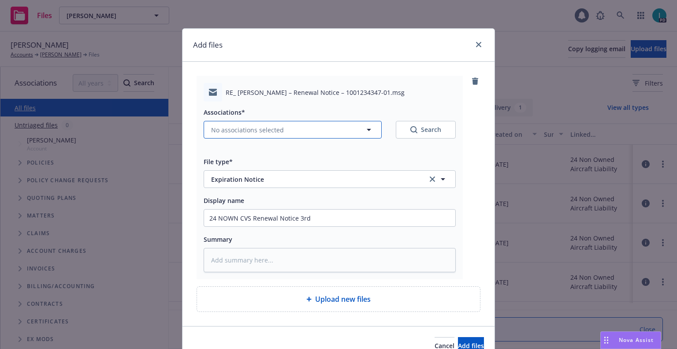
click at [229, 132] on span "No associations selected" at bounding box center [247, 129] width 73 height 9
type textarea "x"
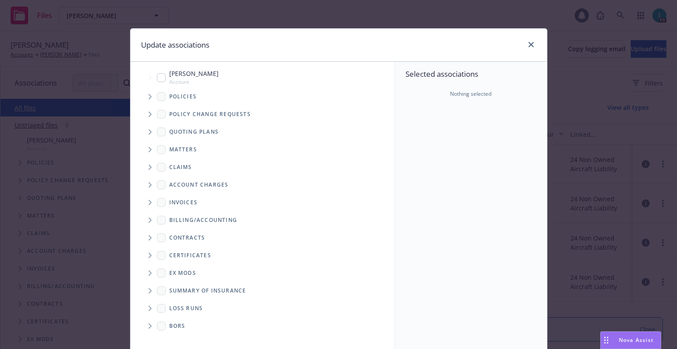
click at [145, 100] on span "Tree Example" at bounding box center [150, 96] width 14 height 14
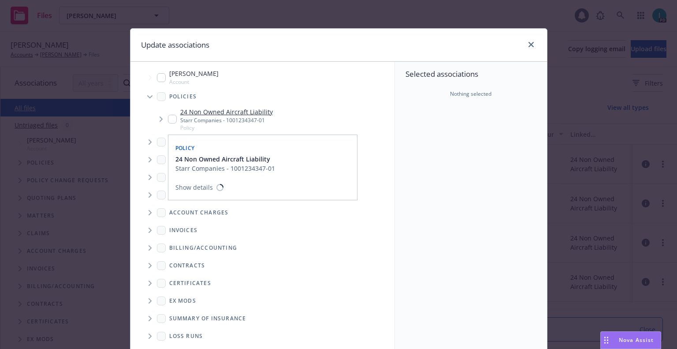
click at [168, 115] on input "Tree Example" at bounding box center [172, 119] width 9 height 9
checkbox input "true"
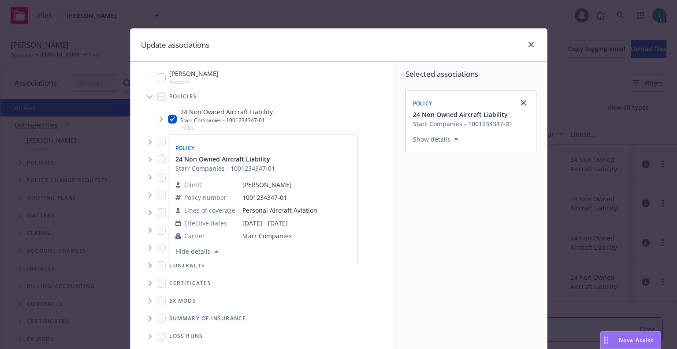
scroll to position [89, 0]
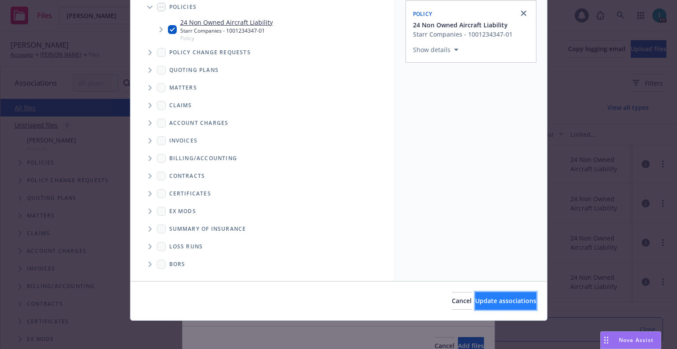
click at [488, 293] on button "Update associations" at bounding box center [505, 301] width 61 height 18
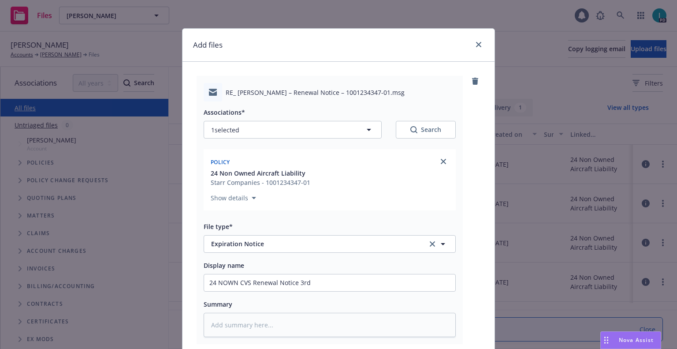
scroll to position [110, 0]
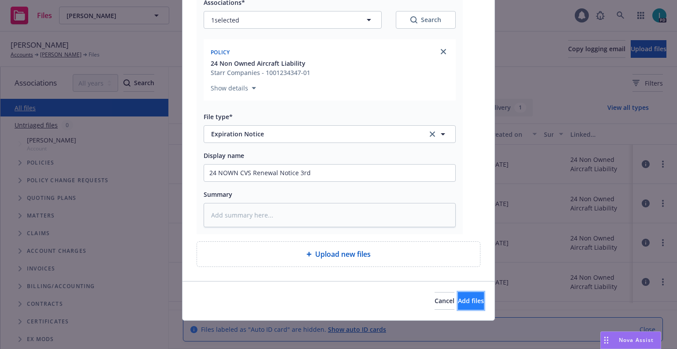
click at [464, 303] on span "Add files" at bounding box center [471, 300] width 26 height 8
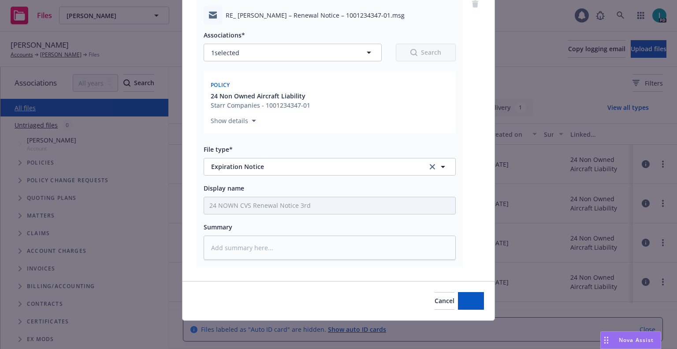
scroll to position [77, 0]
type textarea "x"
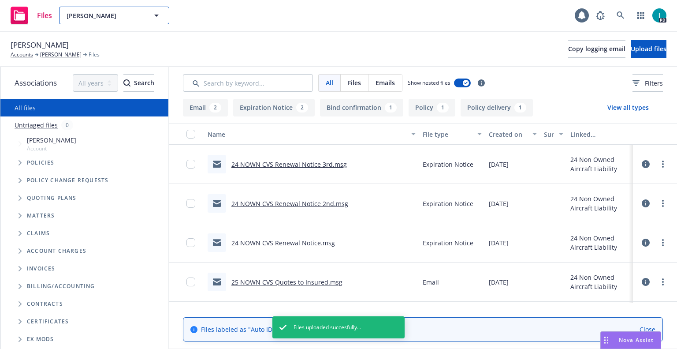
click at [119, 14] on span "Howard Yang" at bounding box center [105, 15] width 76 height 9
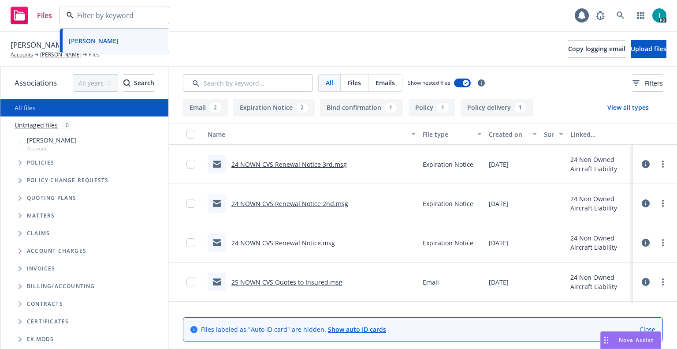
paste input "Orion Cisneros"
type input "Orion Cisneros"
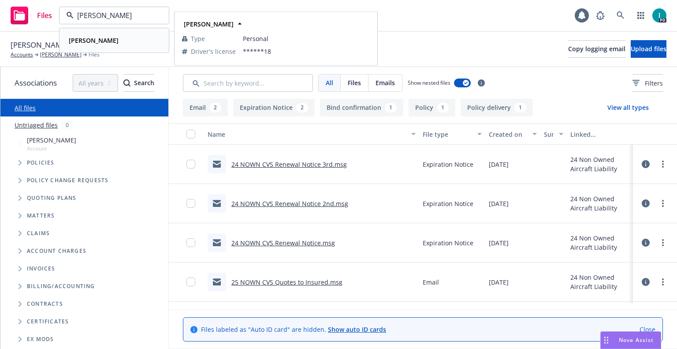
click at [109, 36] on span "Orion Cisneros" at bounding box center [94, 40] width 50 height 9
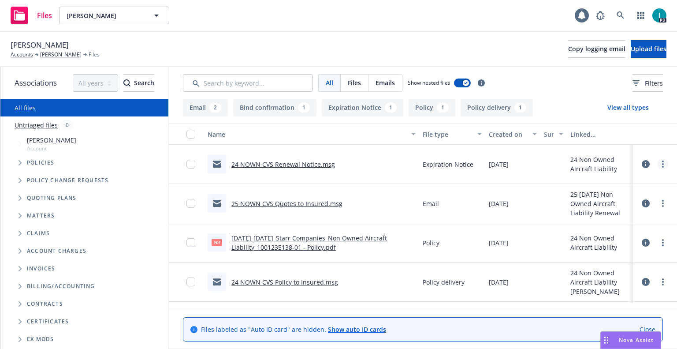
click at [664, 164] on link "more" at bounding box center [662, 164] width 11 height 11
click at [622, 199] on link "Download" at bounding box center [623, 200] width 88 height 18
click at [631, 50] on span "Upload files" at bounding box center [649, 49] width 36 height 8
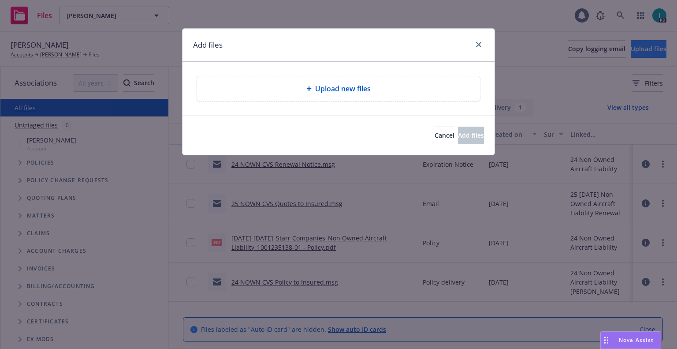
type textarea "x"
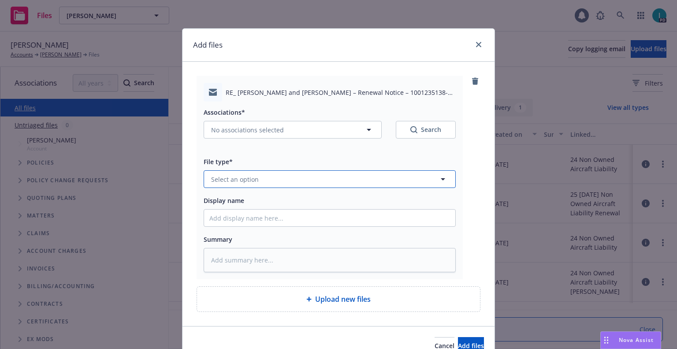
click at [255, 179] on button "Select an option" at bounding box center [330, 179] width 252 height 18
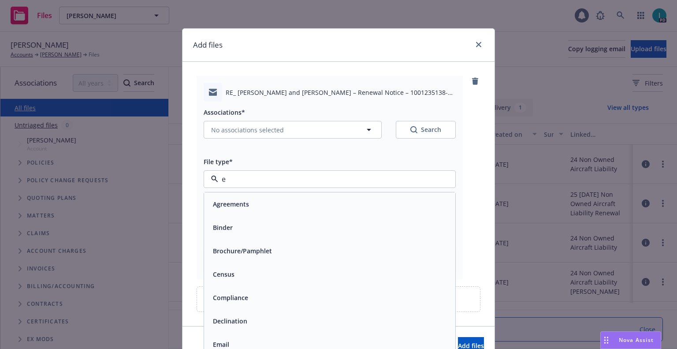
type input "ex"
click at [244, 223] on span "Expiration Notice" at bounding box center [239, 226] width 53 height 9
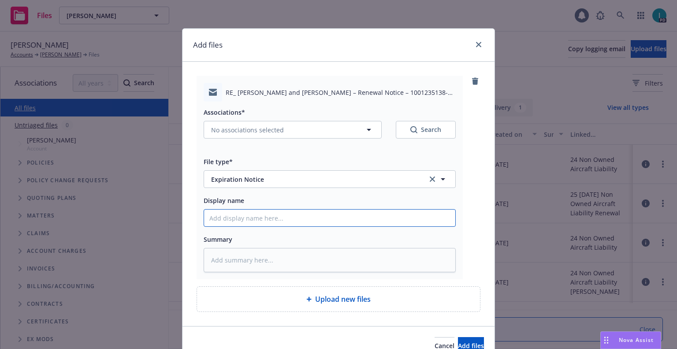
click at [251, 219] on input "Display name" at bounding box center [329, 217] width 251 height 17
type textarea "x"
type input "2"
type textarea "x"
type input "24"
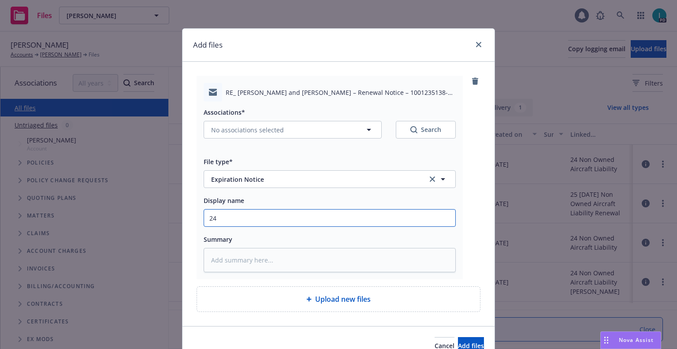
type textarea "x"
type input "24 NOWN CVS Renewal Notice 2nd"
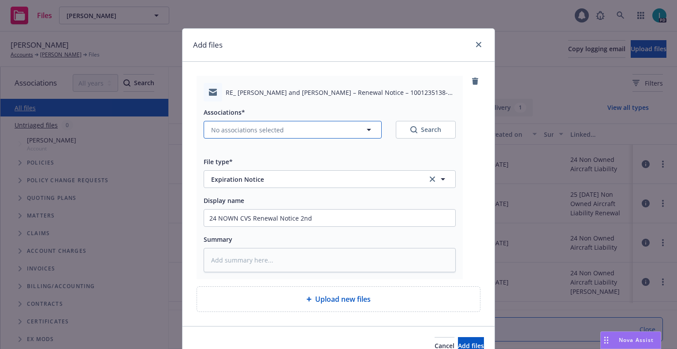
click at [286, 133] on button "No associations selected" at bounding box center [293, 130] width 178 height 18
type textarea "x"
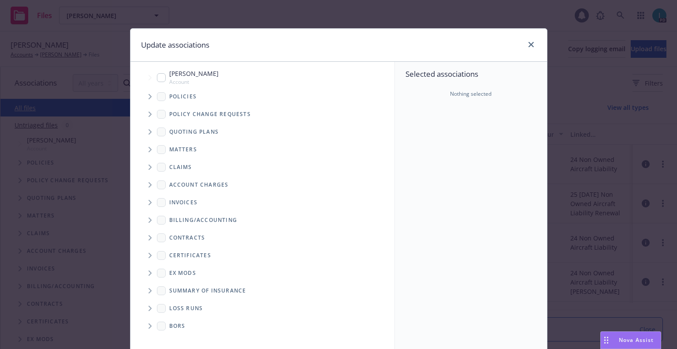
click at [145, 129] on span "Tree Example" at bounding box center [150, 132] width 14 height 14
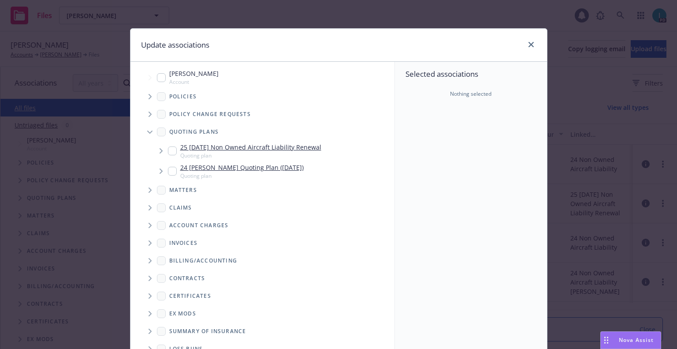
click at [147, 99] on span "Tree Example" at bounding box center [150, 96] width 14 height 14
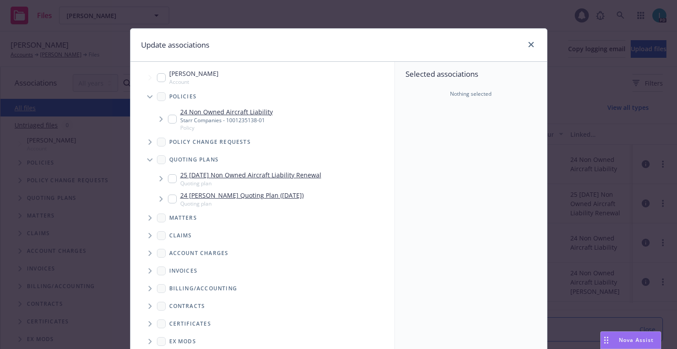
click at [168, 120] on input "Tree Example" at bounding box center [172, 119] width 9 height 9
checkbox input "true"
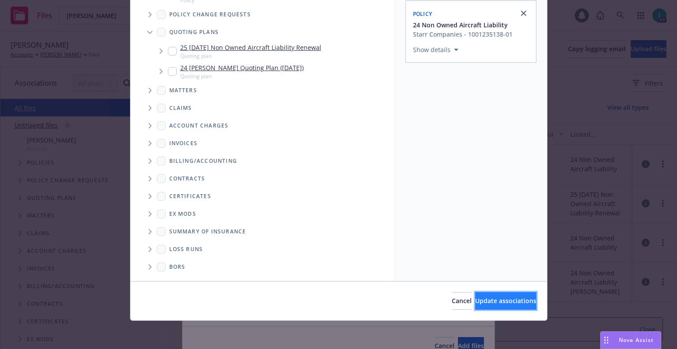
click at [476, 294] on button "Update associations" at bounding box center [505, 301] width 61 height 18
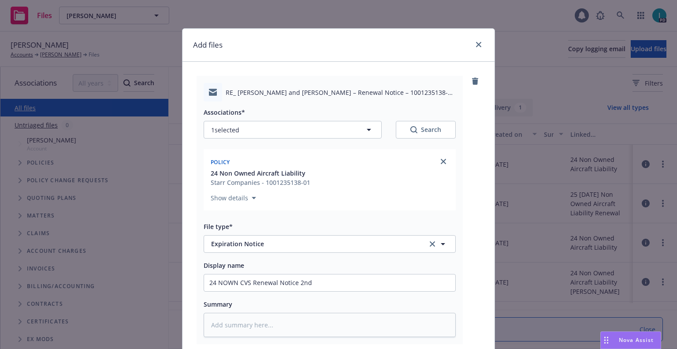
scroll to position [110, 0]
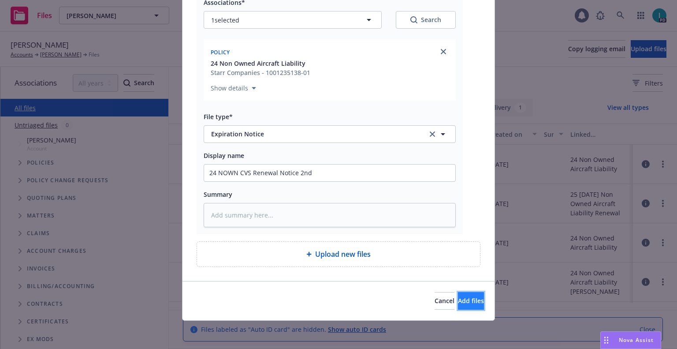
click at [458, 301] on span "Add files" at bounding box center [471, 300] width 26 height 8
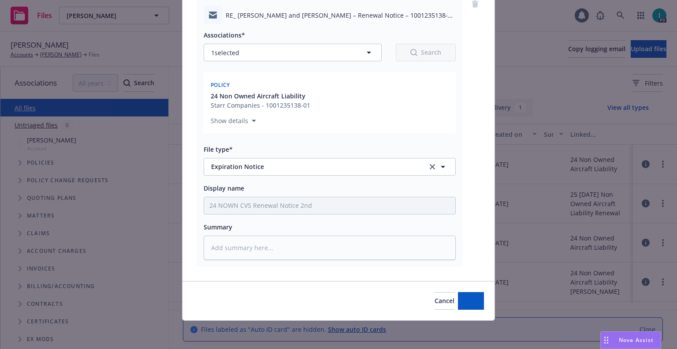
type textarea "x"
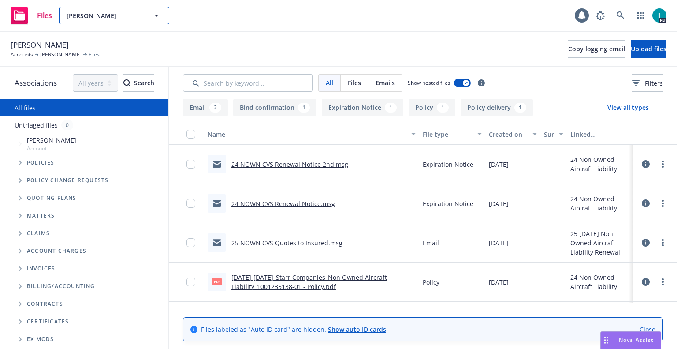
click at [115, 21] on button "Orion Cisneros" at bounding box center [114, 16] width 110 height 18
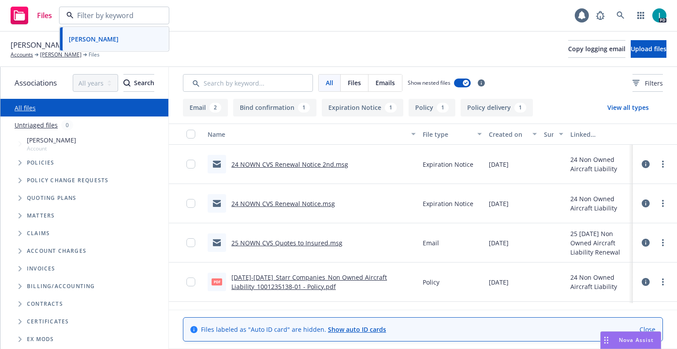
paste input "Bekk LeBlanc"
type input "Bekk LeBlanc"
click at [135, 33] on div "Bekk LeBlanc Type Personal Driver's license ******20" at bounding box center [114, 40] width 108 height 23
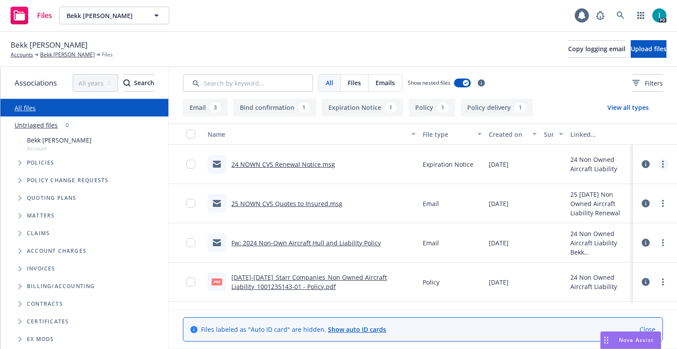
click at [658, 162] on link "more" at bounding box center [662, 164] width 11 height 11
drag, startPoint x: 634, startPoint y: 196, endPoint x: 632, endPoint y: 191, distance: 4.6
click at [634, 196] on link "Download" at bounding box center [623, 200] width 88 height 18
click at [631, 55] on button "Upload files" at bounding box center [649, 49] width 36 height 18
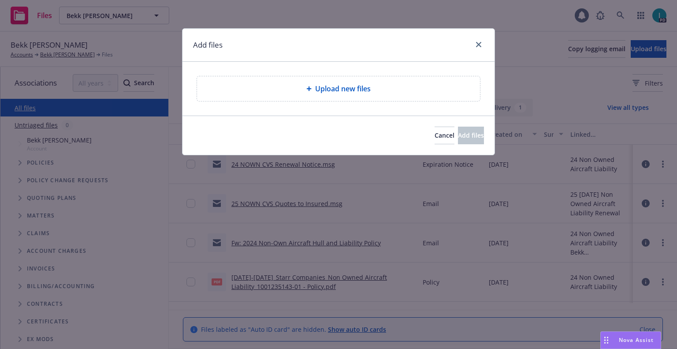
type textarea "x"
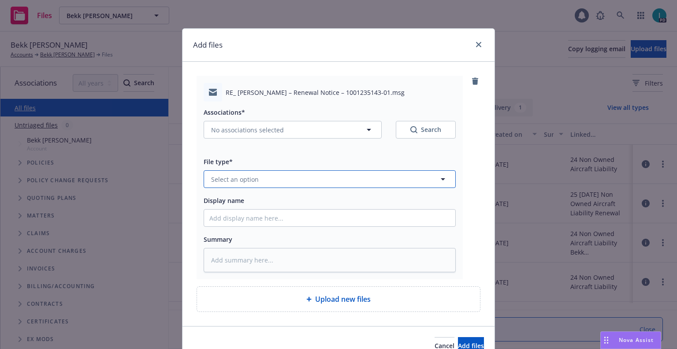
click at [244, 177] on span "Select an option" at bounding box center [235, 178] width 48 height 9
type input "ex"
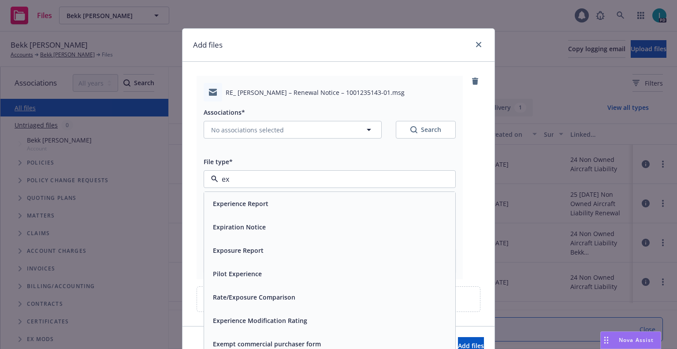
click at [244, 226] on span "Expiration Notice" at bounding box center [239, 226] width 53 height 9
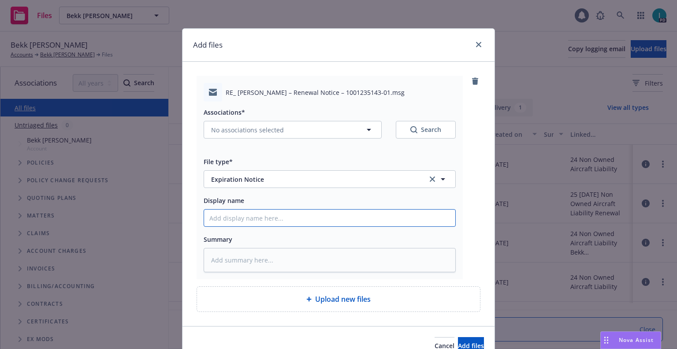
click at [249, 217] on input "Display name" at bounding box center [329, 217] width 251 height 17
type textarea "x"
type input "2"
type textarea "x"
type input "24"
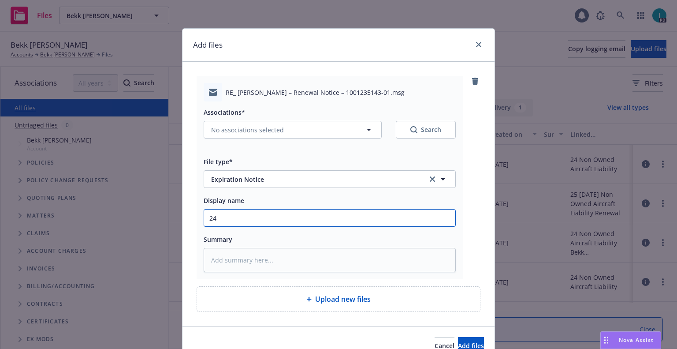
type textarea "x"
type input "24 NOWN CVS Renewal Notice 2nd"
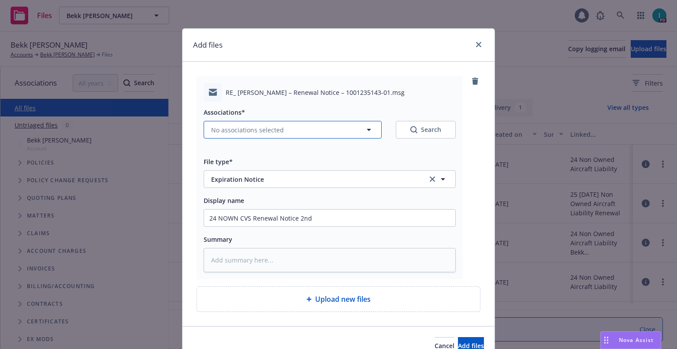
click at [250, 128] on span "No associations selected" at bounding box center [247, 129] width 73 height 9
type textarea "x"
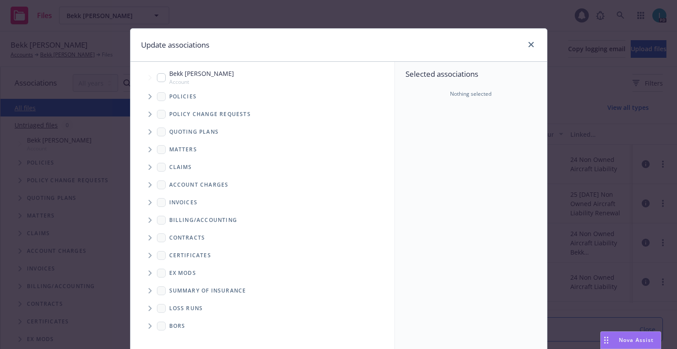
click at [148, 96] on span "Tree Example" at bounding box center [150, 96] width 14 height 14
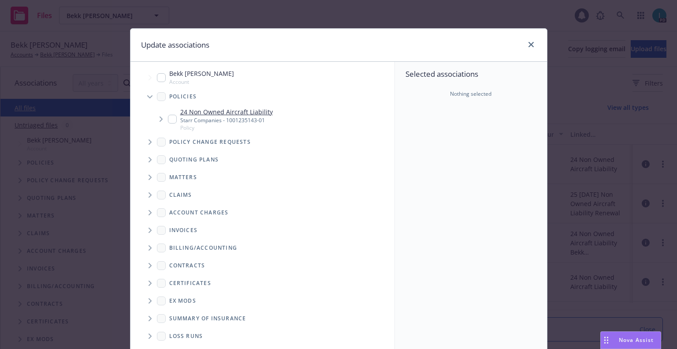
click at [168, 118] on input "Tree Example" at bounding box center [172, 119] width 9 height 9
checkbox input "true"
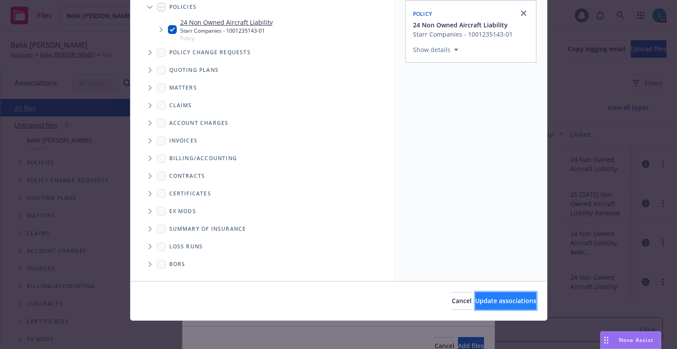
click at [479, 298] on span "Update associations" at bounding box center [505, 300] width 61 height 8
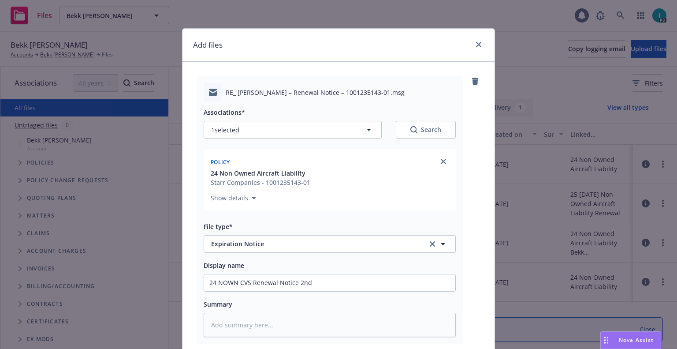
scroll to position [110, 0]
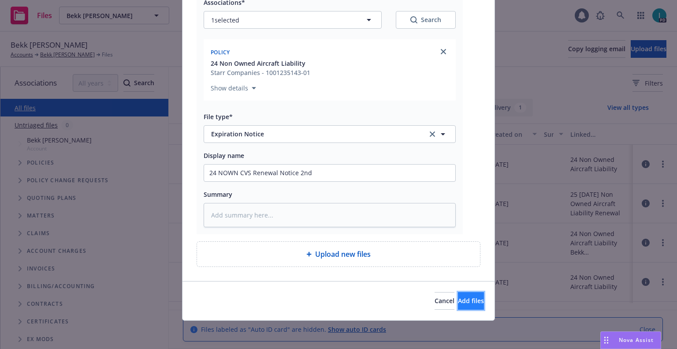
click at [459, 301] on span "Add files" at bounding box center [471, 300] width 26 height 8
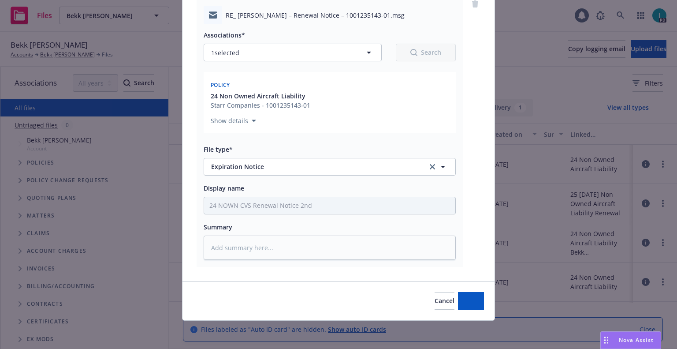
scroll to position [77, 0]
type textarea "x"
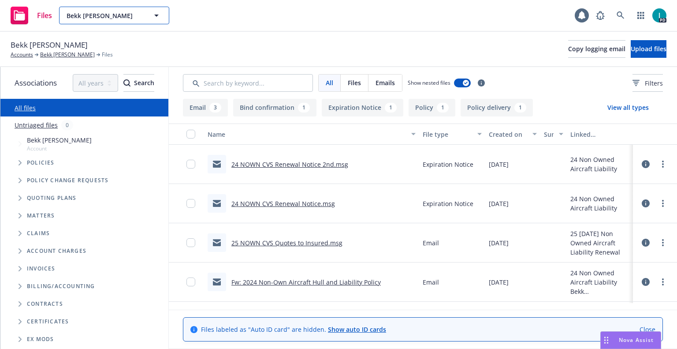
click at [125, 15] on span "Bekk LeBlanc" at bounding box center [105, 15] width 76 height 9
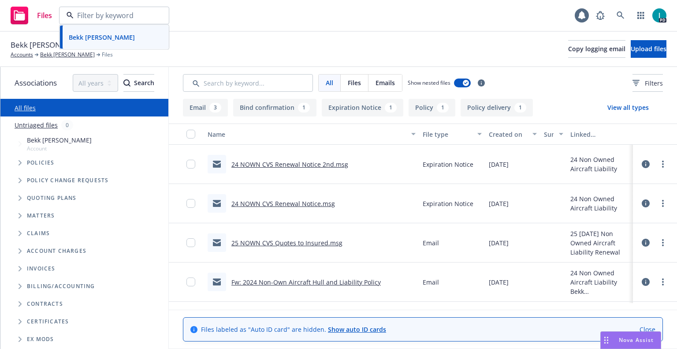
paste input "Prodpran Amorchaisub"
type input "Prodpran Amorchaisub"
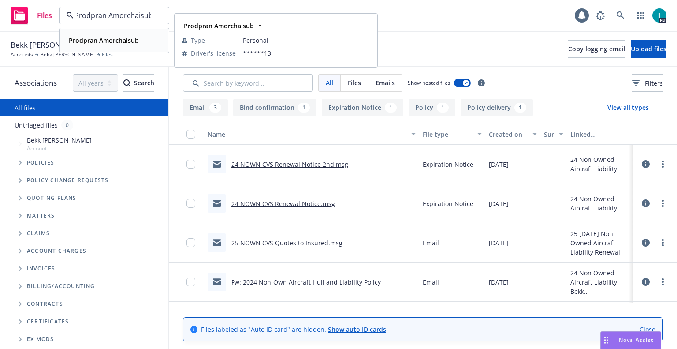
click at [135, 33] on div "Prodpran Amorchaisub Type Personal Driver's license ******13" at bounding box center [114, 40] width 108 height 23
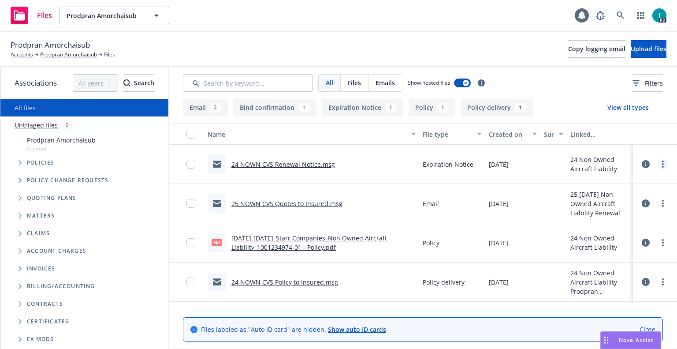
click at [663, 163] on link "more" at bounding box center [662, 164] width 11 height 11
click at [616, 197] on link "Download" at bounding box center [623, 200] width 88 height 18
click at [631, 50] on span "Upload files" at bounding box center [649, 49] width 36 height 8
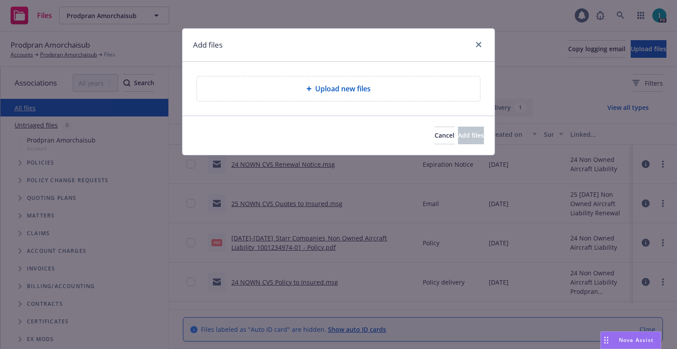
type textarea "x"
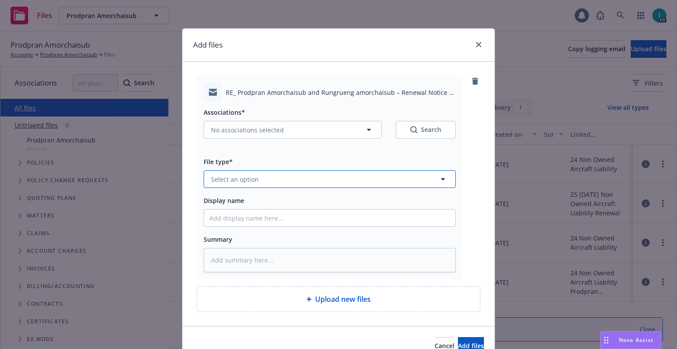
click at [253, 171] on button "Select an option" at bounding box center [330, 179] width 252 height 18
type input "ex"
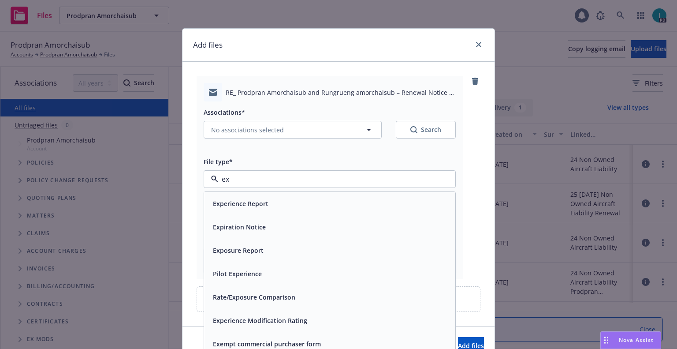
click at [252, 219] on div "Expiration Notice" at bounding box center [329, 226] width 251 height 23
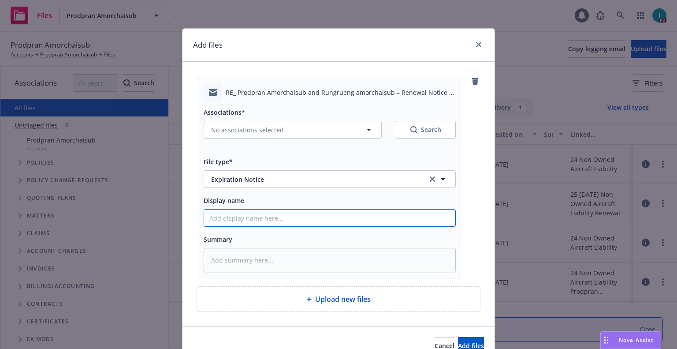
click at [252, 219] on input "Display name" at bounding box center [329, 217] width 251 height 17
type textarea "x"
type input "2"
type textarea "x"
type input "24"
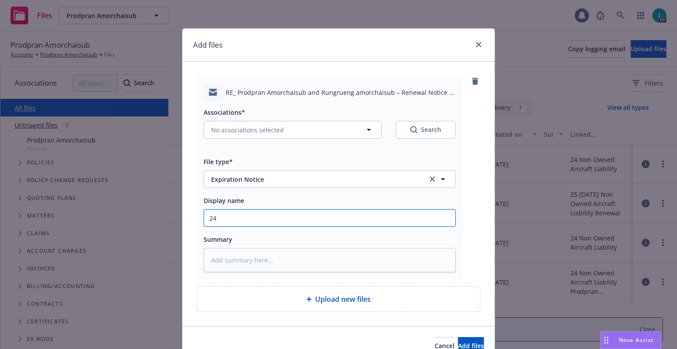
type textarea "x"
type input "24 NOWN CVS Renewal Notice 2nd"
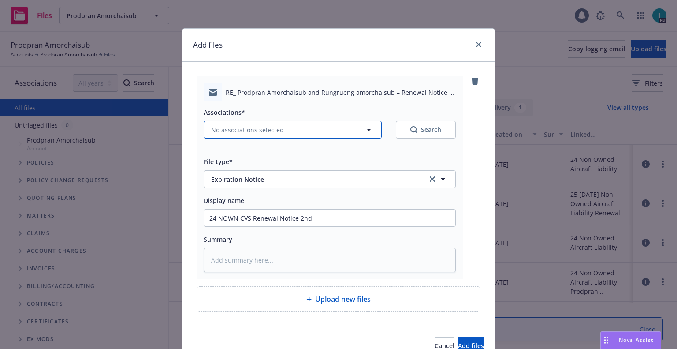
click at [275, 126] on span "No associations selected" at bounding box center [247, 129] width 73 height 9
type textarea "x"
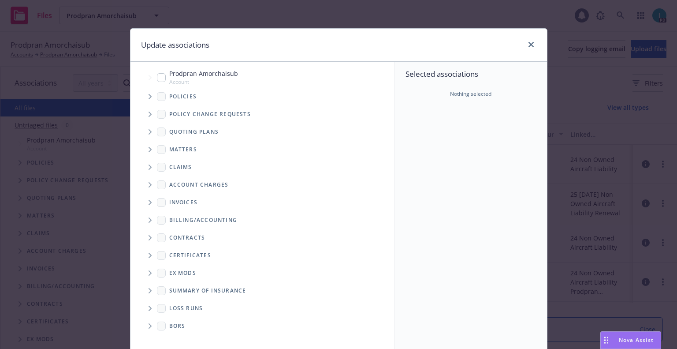
click at [152, 129] on span "Tree Example" at bounding box center [150, 132] width 14 height 14
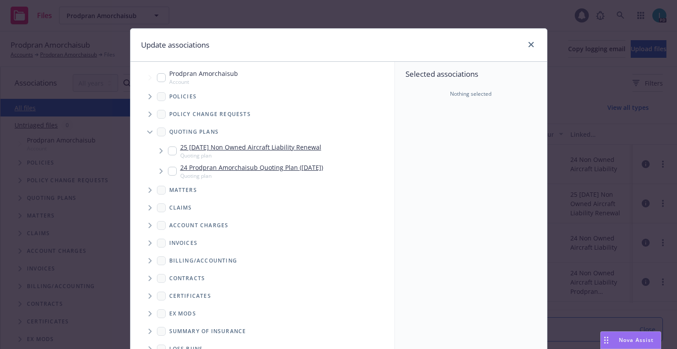
click at [152, 100] on span "Tree Example" at bounding box center [150, 96] width 14 height 14
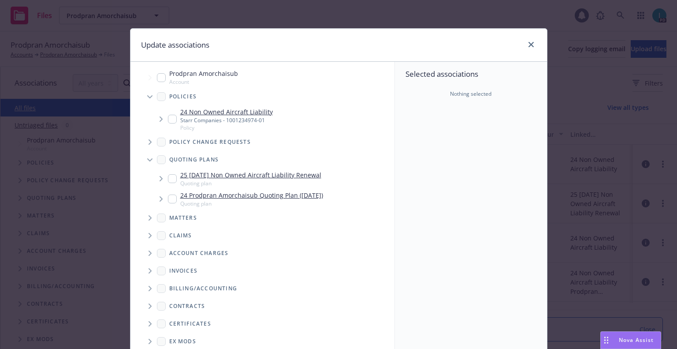
click at [169, 122] on input "Tree Example" at bounding box center [172, 119] width 9 height 9
checkbox input "true"
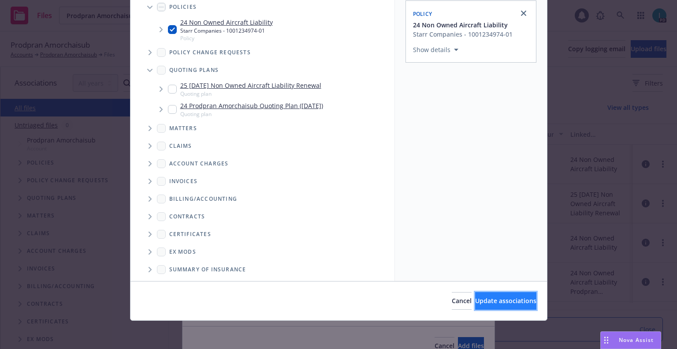
click at [485, 293] on button "Update associations" at bounding box center [505, 301] width 61 height 18
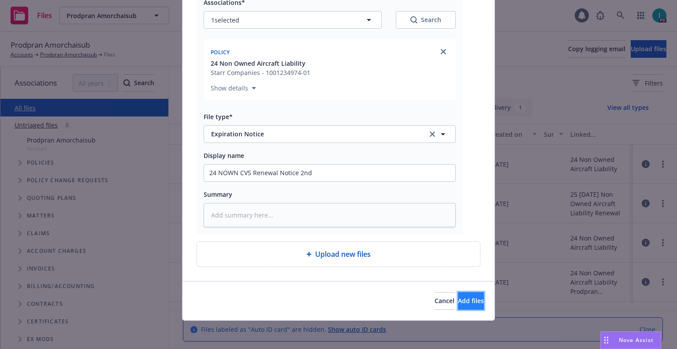
click at [458, 301] on span "Add files" at bounding box center [471, 300] width 26 height 8
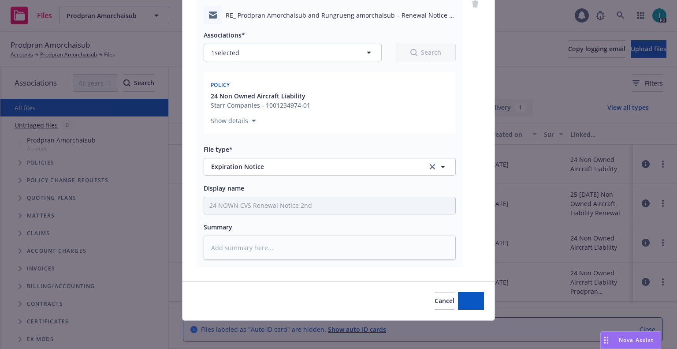
type textarea "x"
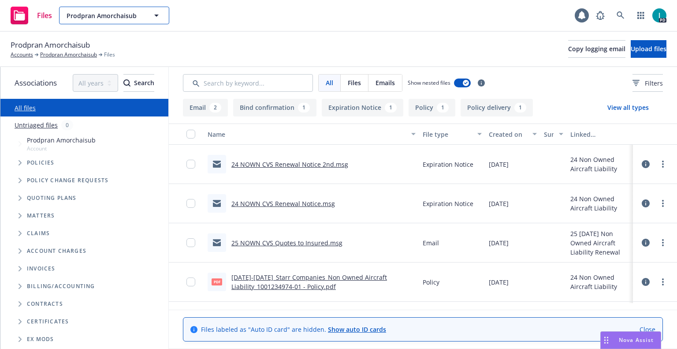
click at [111, 17] on span "Prodpran Amorchaisub" at bounding box center [105, 15] width 76 height 9
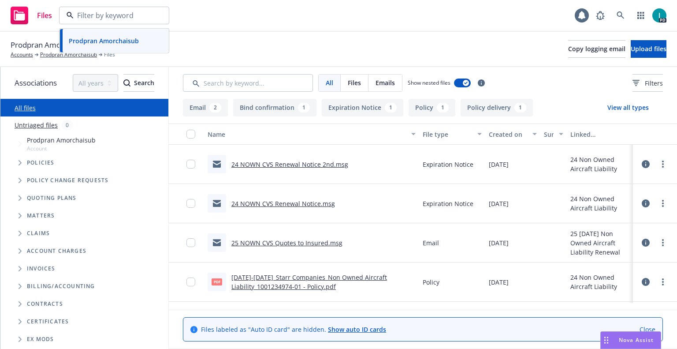
paste input "Christopher Kilian"
type input "Christopher Kilian"
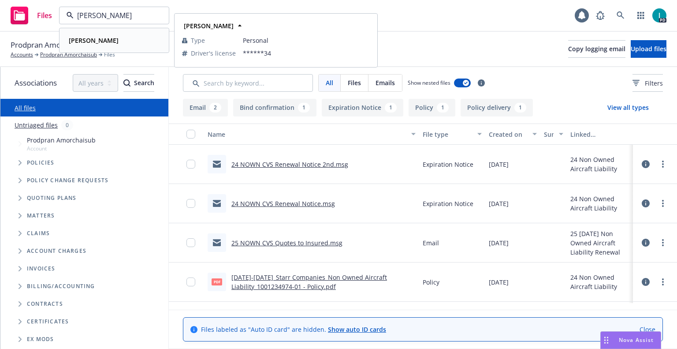
click at [120, 38] on div "Christopher Kilian" at bounding box center [92, 40] width 55 height 13
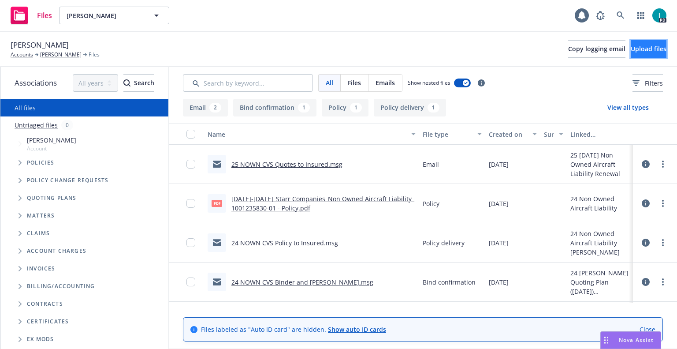
click at [637, 45] on span "Upload files" at bounding box center [649, 49] width 36 height 8
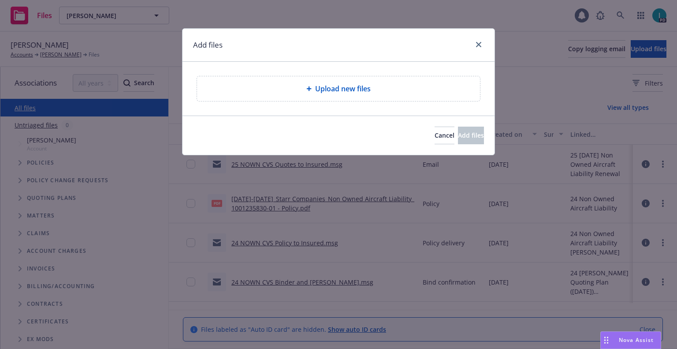
type textarea "x"
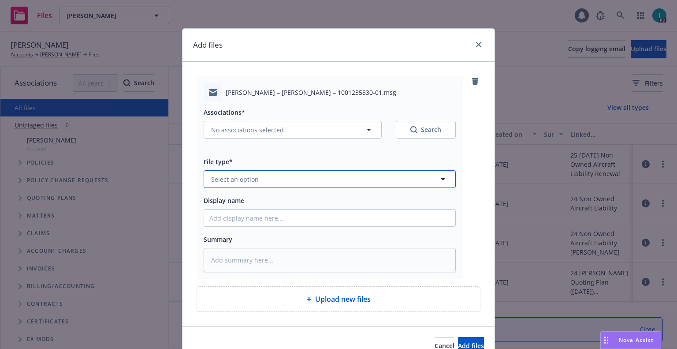
click at [255, 180] on button "Select an option" at bounding box center [330, 179] width 252 height 18
type input "ex"
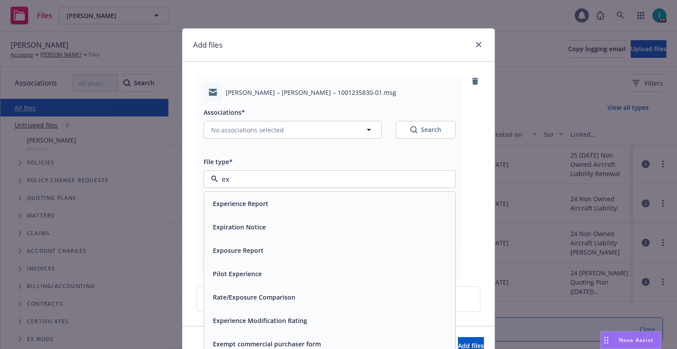
click at [245, 223] on span "Expiration Notice" at bounding box center [239, 226] width 53 height 9
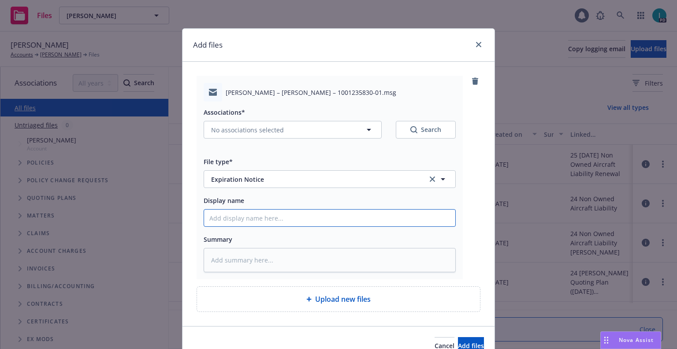
type textarea "x"
type input "2"
click at [247, 219] on input "2" at bounding box center [329, 217] width 251 height 17
type textarea "x"
type input "24"
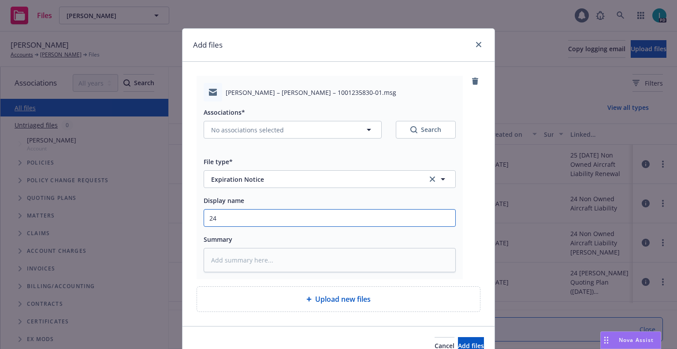
type textarea "x"
type input "24 NOWN CVS Renewal Notice"
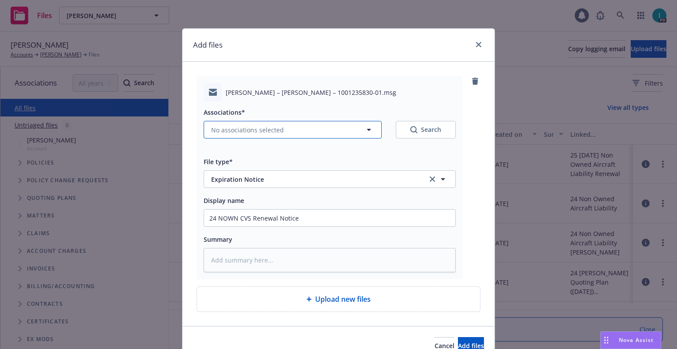
click at [217, 127] on span "No associations selected" at bounding box center [247, 129] width 73 height 9
type textarea "x"
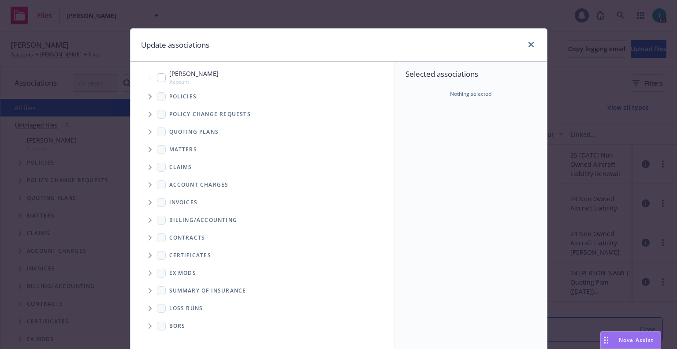
click at [148, 95] on icon "Tree Example" at bounding box center [150, 96] width 4 height 5
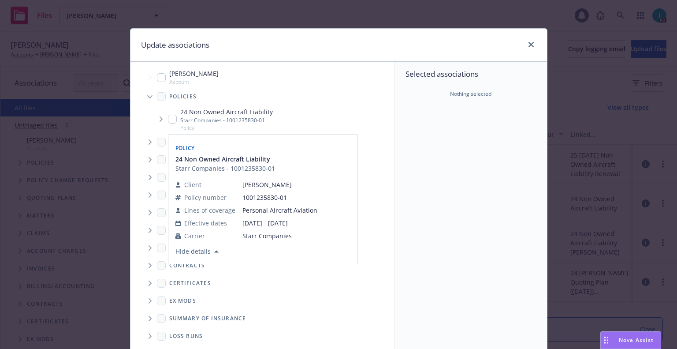
click at [168, 115] on input "Tree Example" at bounding box center [172, 119] width 9 height 9
checkbox input "true"
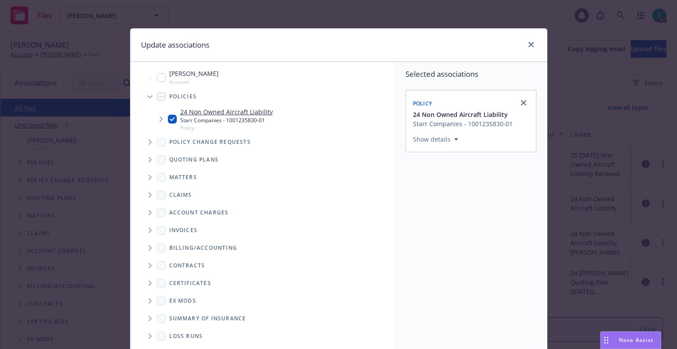
scroll to position [89, 0]
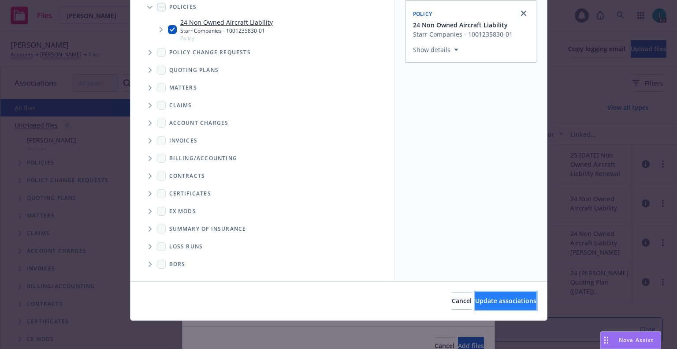
click at [487, 295] on button "Update associations" at bounding box center [505, 301] width 61 height 18
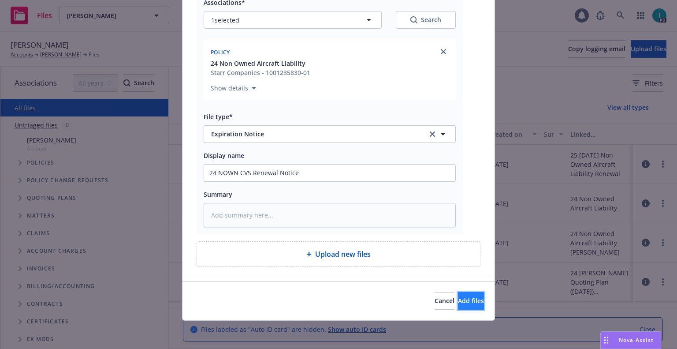
click at [472, 305] on button "Add files" at bounding box center [471, 301] width 26 height 18
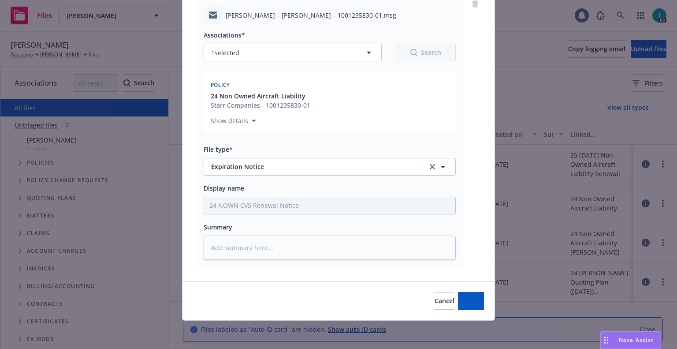
scroll to position [77, 0]
type textarea "x"
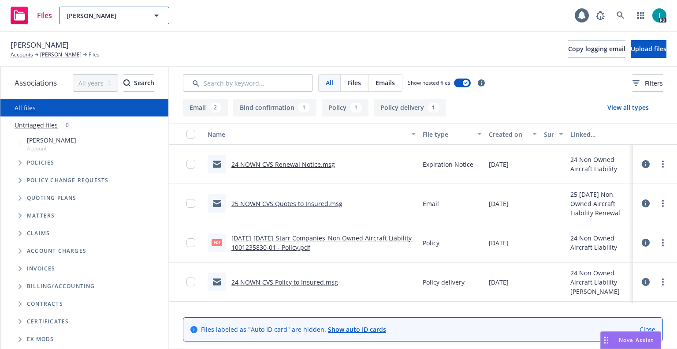
click at [102, 17] on span "Christopher Kilian" at bounding box center [105, 15] width 76 height 9
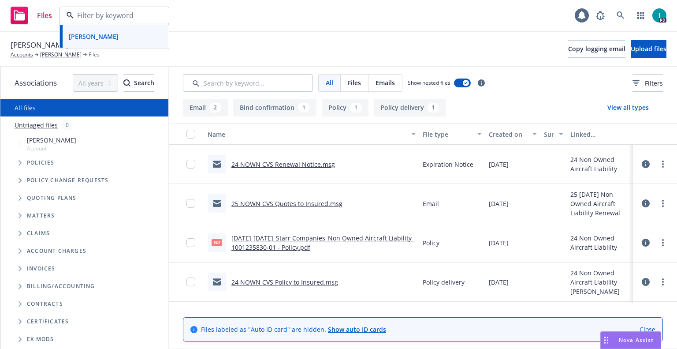
paste input "Jeremy Evans"
type input "Jeremy Evans"
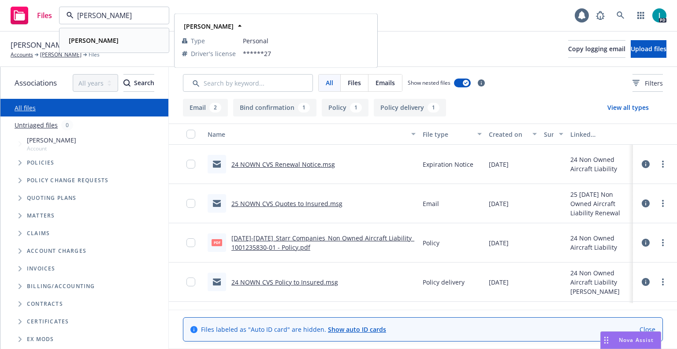
click at [134, 43] on div "Jeremy Evans" at bounding box center [114, 40] width 98 height 13
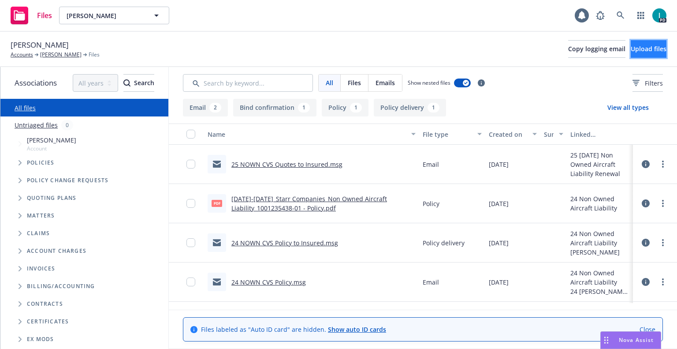
click at [638, 47] on span "Upload files" at bounding box center [649, 49] width 36 height 8
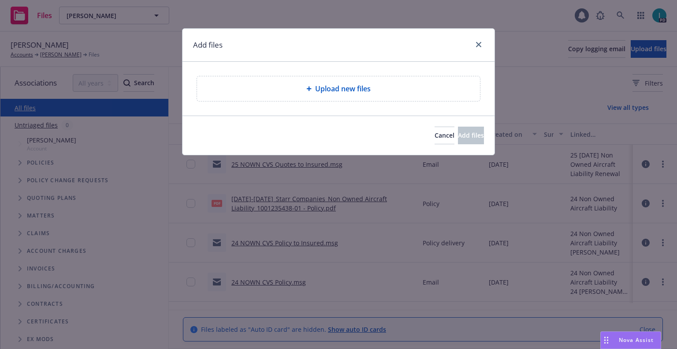
type textarea "x"
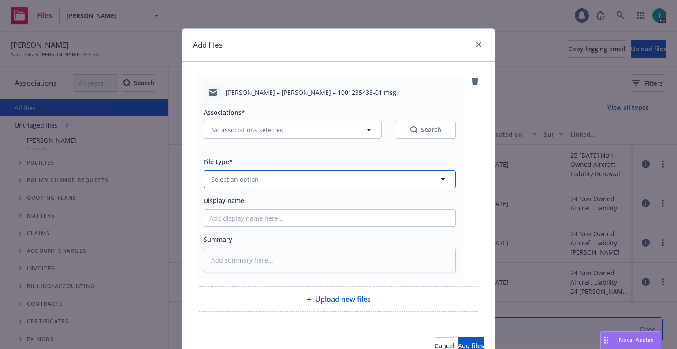
click at [237, 176] on span "Select an option" at bounding box center [235, 178] width 48 height 9
type input "ex"
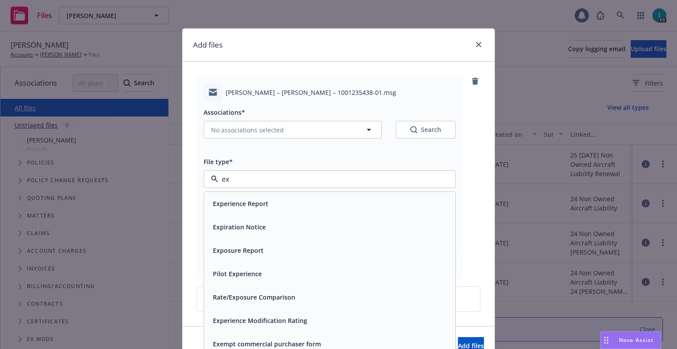
click at [246, 222] on div "Expiration Notice" at bounding box center [238, 226] width 58 height 13
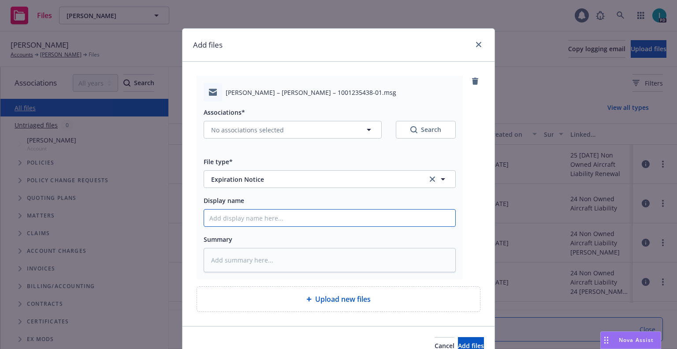
click at [246, 215] on input "Display name" at bounding box center [329, 217] width 251 height 17
type textarea "x"
type input "2"
type textarea "x"
type input "24"
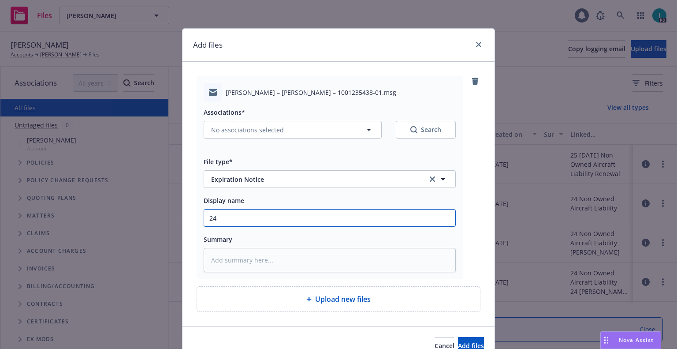
type textarea "x"
type input "24 NOWN CVS Renewal Notice"
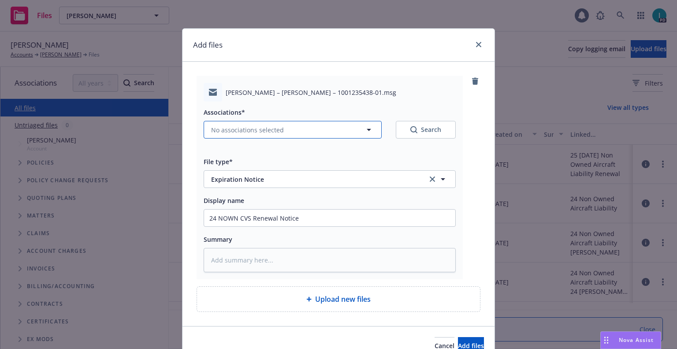
click at [249, 130] on span "No associations selected" at bounding box center [247, 129] width 73 height 9
type textarea "x"
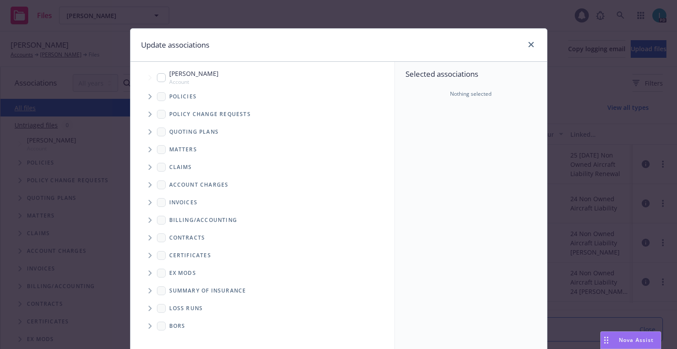
click at [143, 91] on span "Tree Example" at bounding box center [150, 96] width 14 height 14
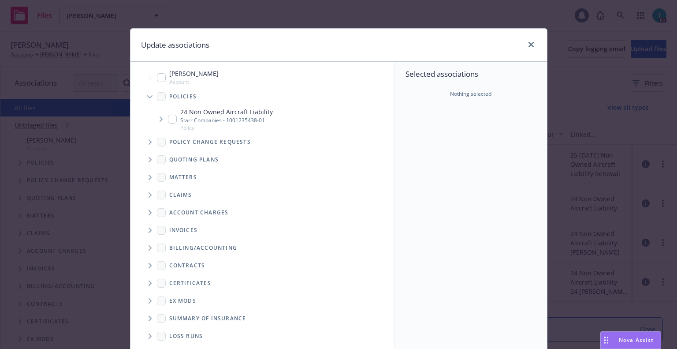
click at [168, 119] on input "Tree Example" at bounding box center [172, 119] width 9 height 9
checkbox input "true"
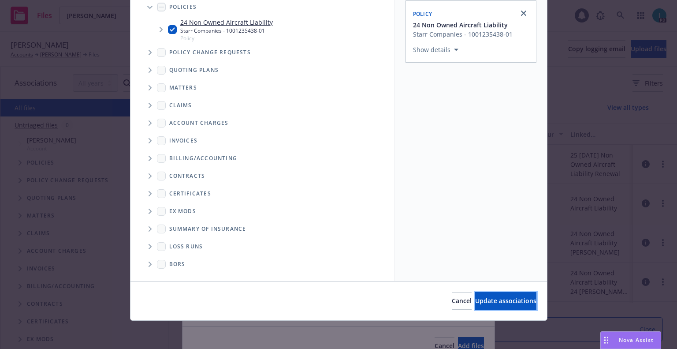
click at [481, 293] on button "Update associations" at bounding box center [505, 301] width 61 height 18
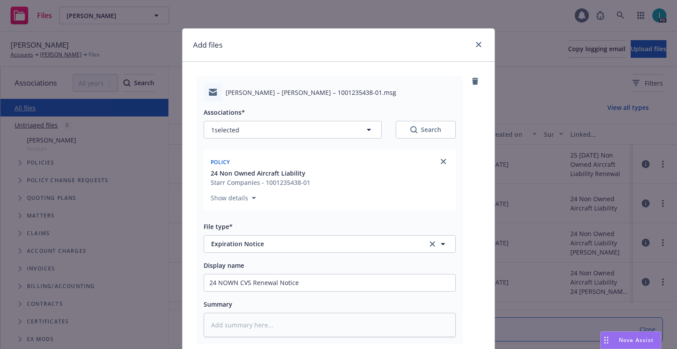
scroll to position [110, 0]
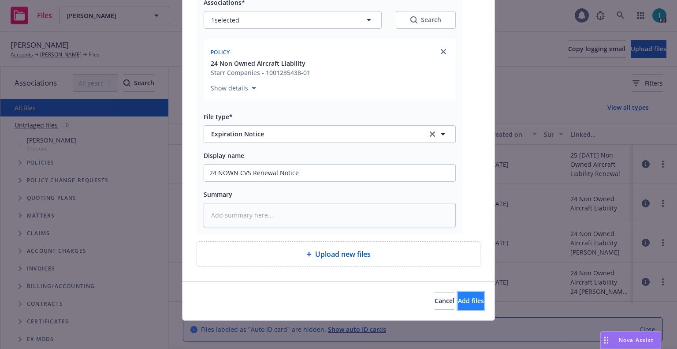
click at [461, 300] on span "Add files" at bounding box center [471, 300] width 26 height 8
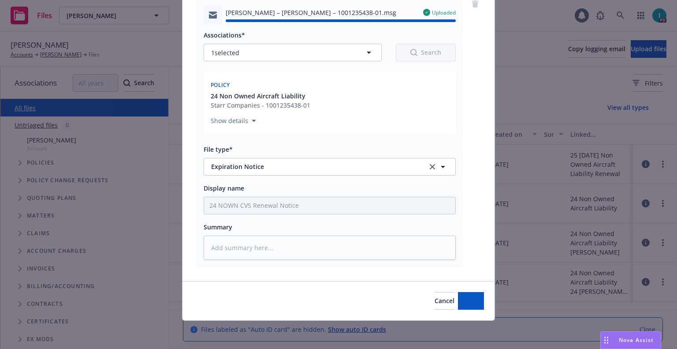
type textarea "x"
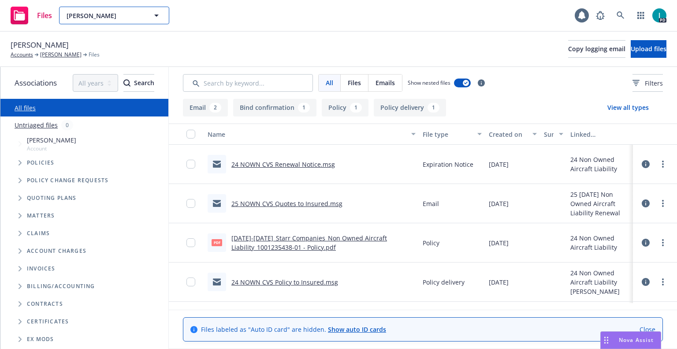
click at [110, 16] on span "Jeremy Evans" at bounding box center [105, 15] width 76 height 9
paste input "Bryan Sydnor"
type input "Bryan Sydnor"
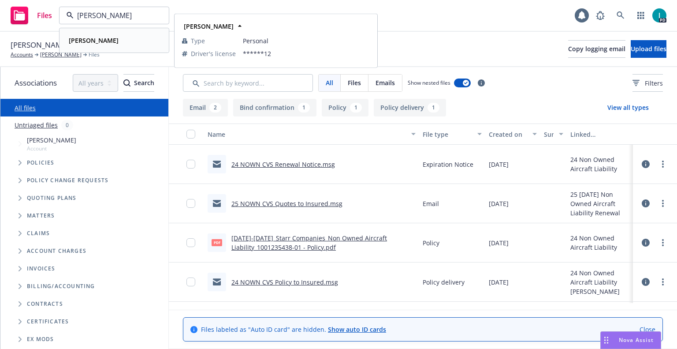
click at [120, 44] on div "Bryan Sydnor" at bounding box center [114, 40] width 98 height 13
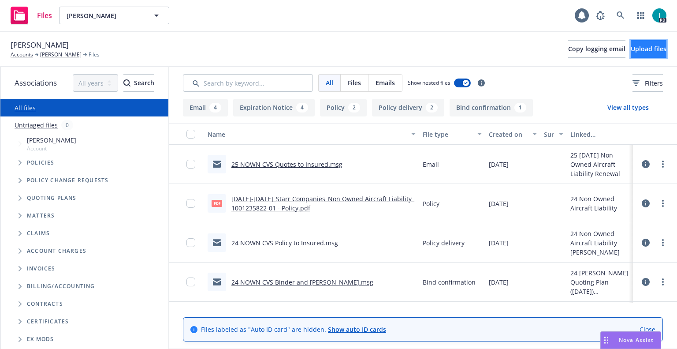
click at [638, 46] on span "Upload files" at bounding box center [649, 49] width 36 height 8
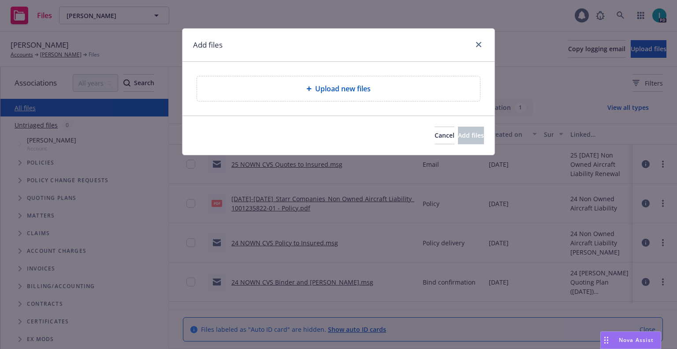
type textarea "x"
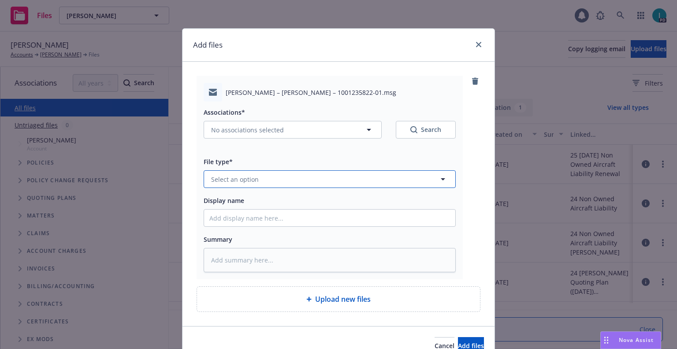
click at [255, 178] on button "Select an option" at bounding box center [330, 179] width 252 height 18
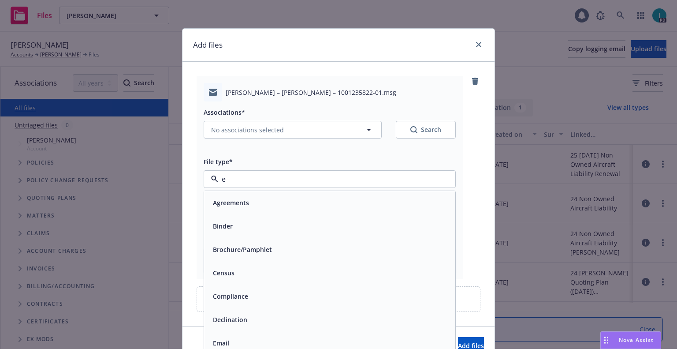
type input "ex"
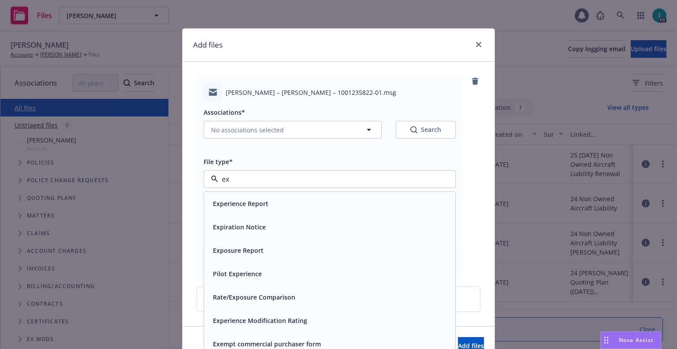
click at [249, 225] on span "Expiration Notice" at bounding box center [239, 226] width 53 height 9
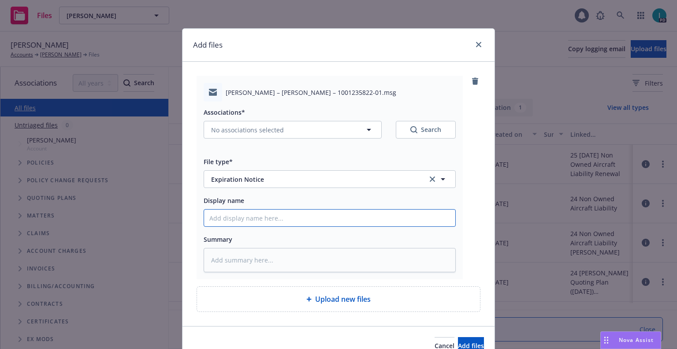
click at [251, 220] on input "Display name" at bounding box center [329, 217] width 251 height 17
type textarea "x"
type input "2"
type textarea "x"
type input "24"
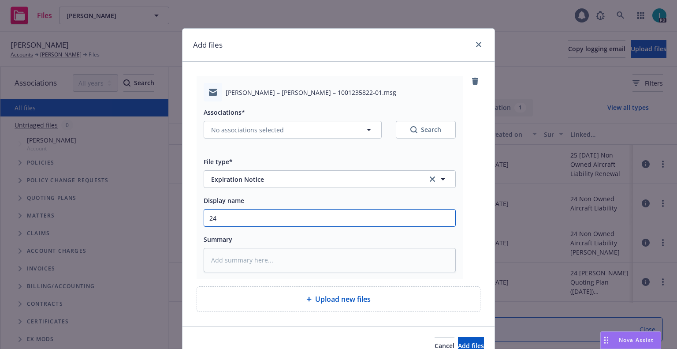
type textarea "x"
type input "24 NOWN CVS Renewal Notice"
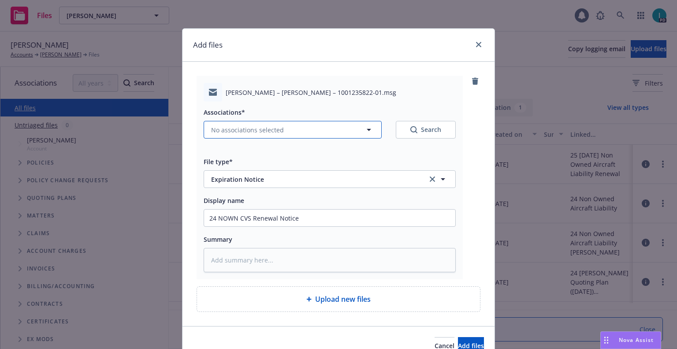
click at [223, 129] on span "No associations selected" at bounding box center [247, 129] width 73 height 9
type textarea "x"
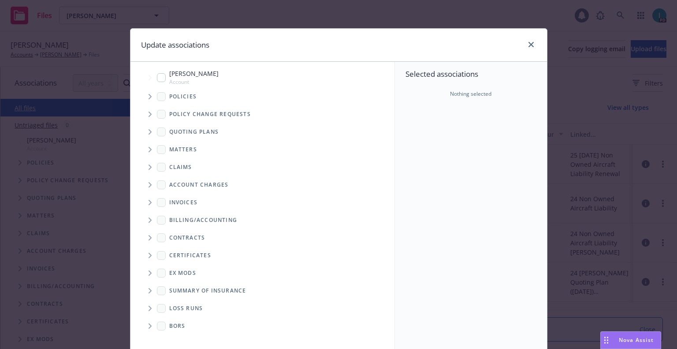
click at [144, 96] on span "Tree Example" at bounding box center [150, 96] width 14 height 14
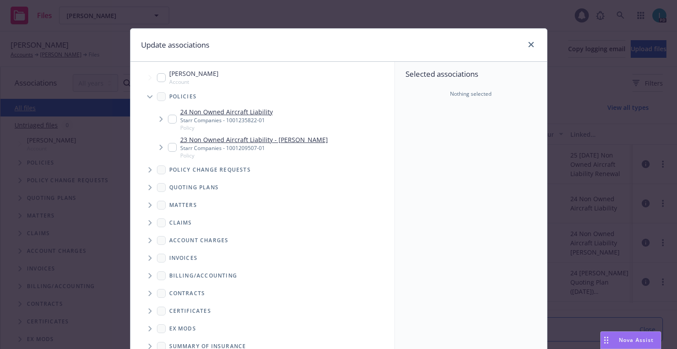
click at [171, 121] on input "Tree Example" at bounding box center [172, 119] width 9 height 9
checkbox input "true"
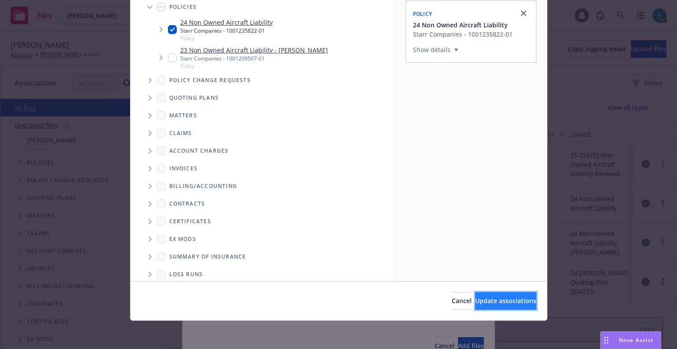
click at [494, 304] on span "Update associations" at bounding box center [505, 300] width 61 height 8
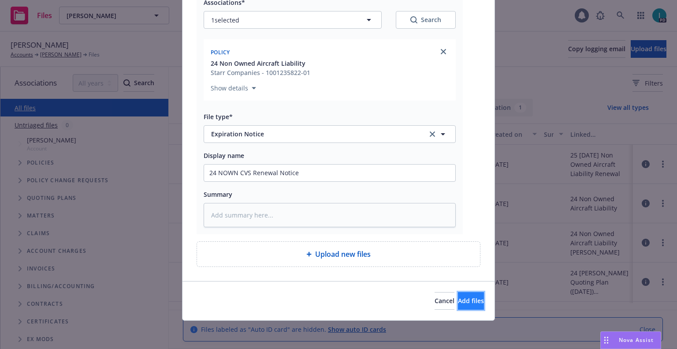
click at [458, 294] on button "Add files" at bounding box center [471, 301] width 26 height 18
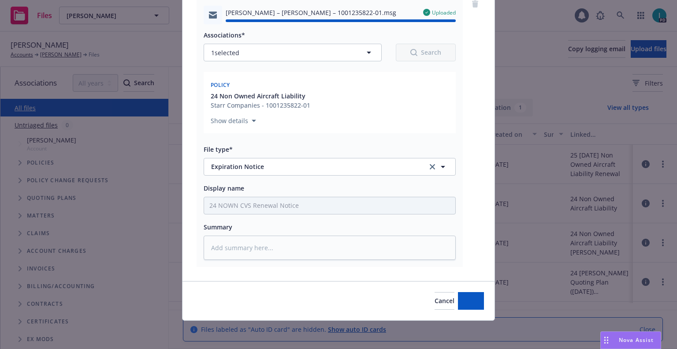
type textarea "x"
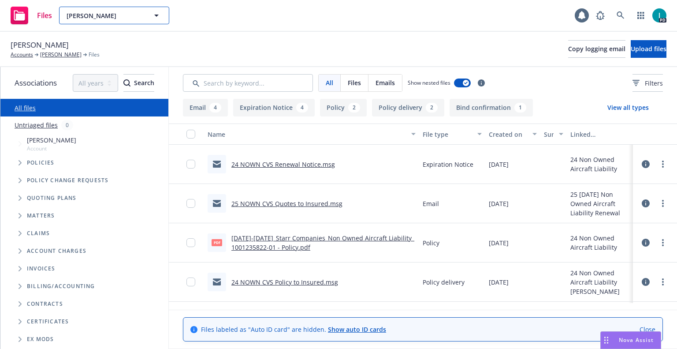
click at [89, 13] on span "Bryan Sydnor" at bounding box center [105, 15] width 76 height 9
paste input "ien Luu"
type input "tien Luu"
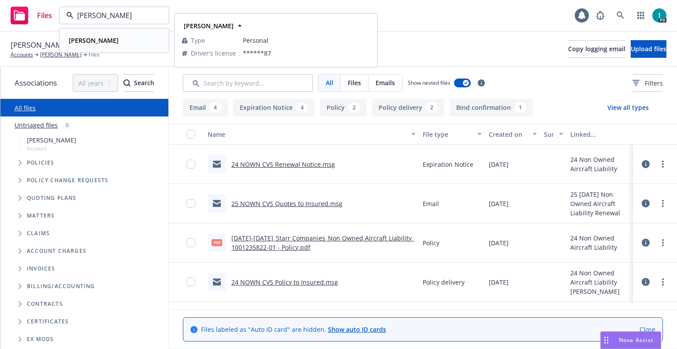
click at [100, 40] on div "Tien Luu" at bounding box center [114, 40] width 98 height 13
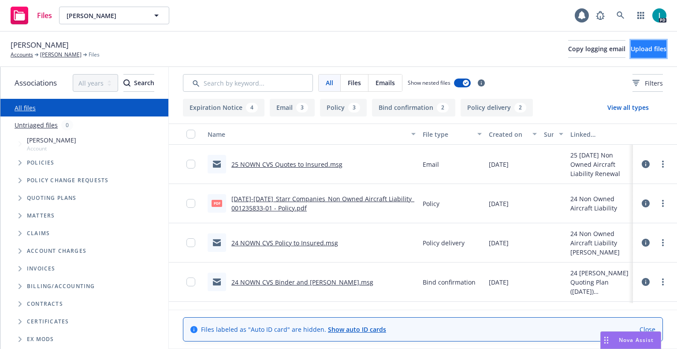
click at [648, 51] on span "Upload files" at bounding box center [649, 49] width 36 height 8
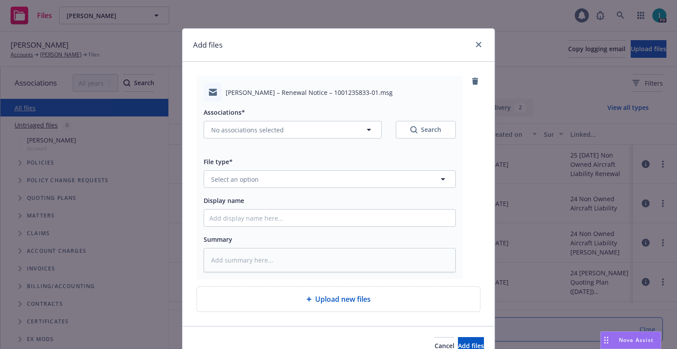
type textarea "x"
click at [252, 182] on span "Select an option" at bounding box center [235, 178] width 48 height 9
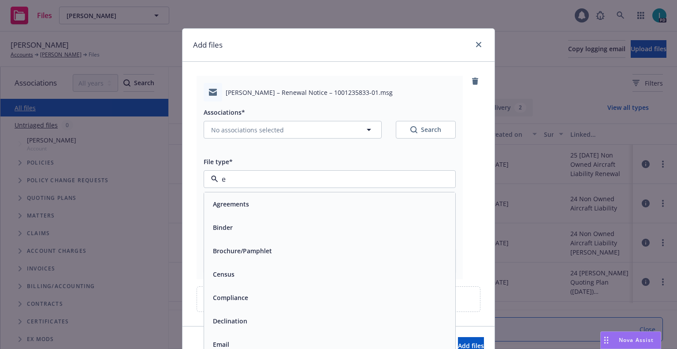
type input "ex"
click at [249, 221] on div "Expiration Notice" at bounding box center [238, 226] width 58 height 13
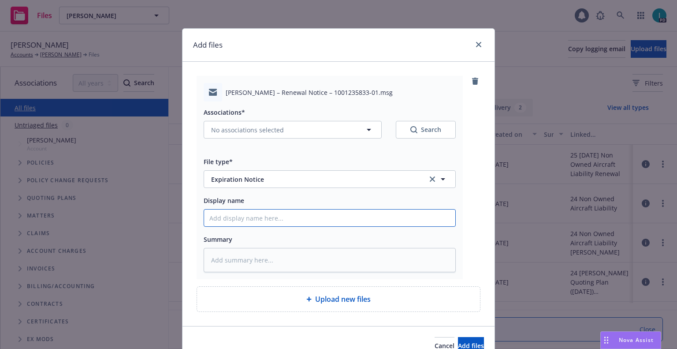
click at [254, 216] on input "Display name" at bounding box center [329, 217] width 251 height 17
type textarea "x"
type input "2"
type textarea "x"
type input "24"
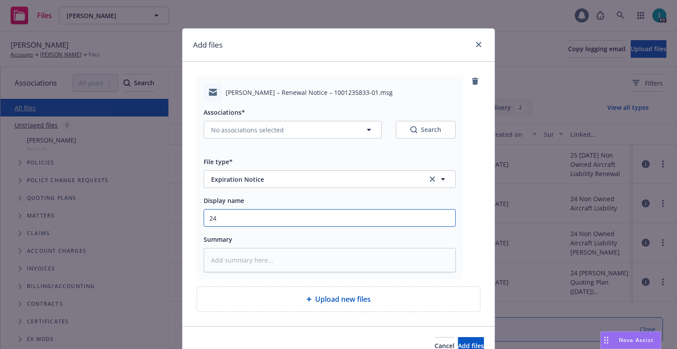
type textarea "x"
type input "24 NOWN CVS Renewal Notice"
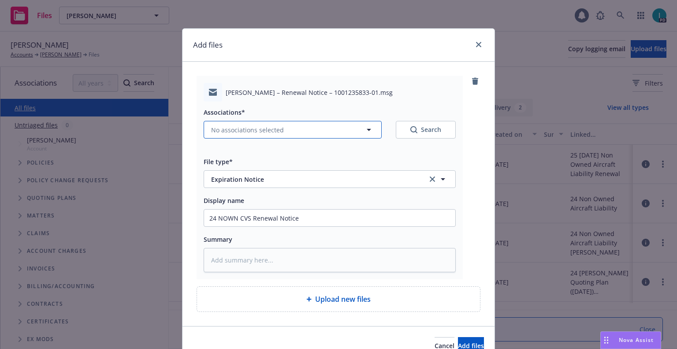
click at [239, 133] on span "No associations selected" at bounding box center [247, 129] width 73 height 9
type textarea "x"
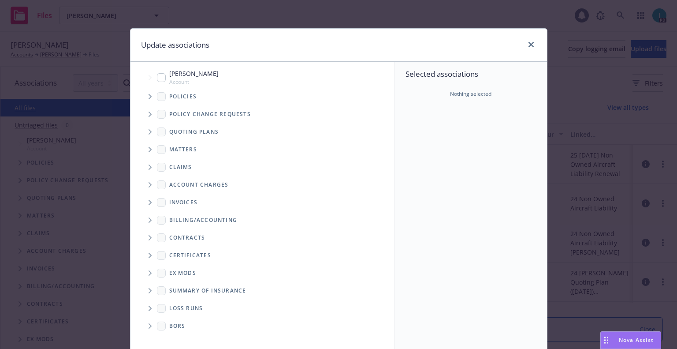
click at [151, 131] on span "Tree Example" at bounding box center [150, 132] width 14 height 14
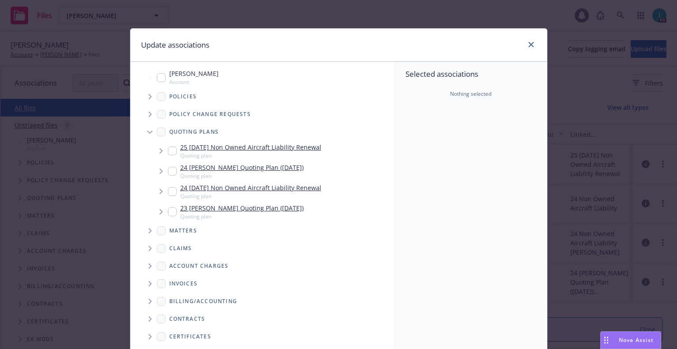
click at [144, 94] on span "Tree Example" at bounding box center [150, 96] width 14 height 14
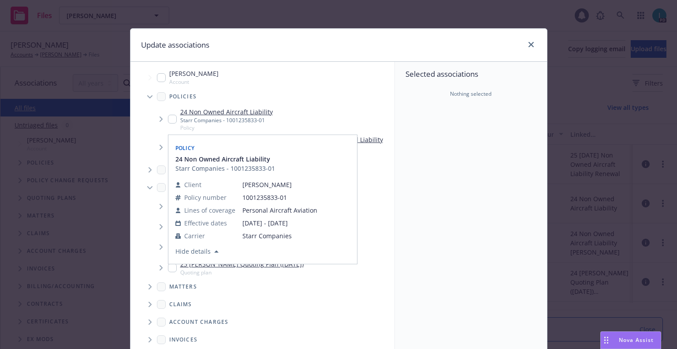
click at [169, 119] on input "Tree Example" at bounding box center [172, 119] width 9 height 9
checkbox input "true"
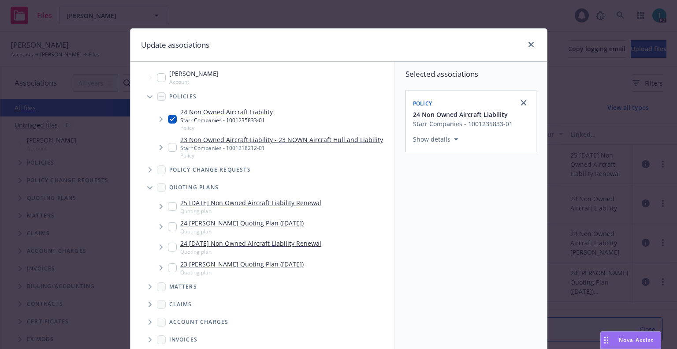
scroll to position [89, 0]
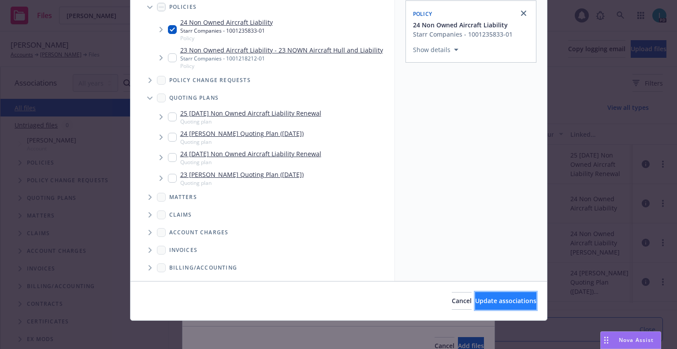
click at [475, 292] on button "Update associations" at bounding box center [505, 301] width 61 height 18
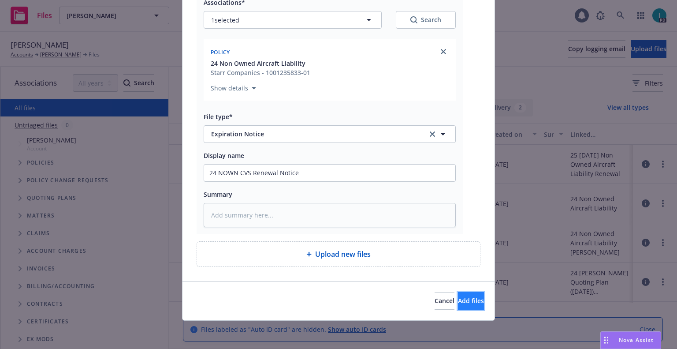
click at [458, 308] on button "Add files" at bounding box center [471, 301] width 26 height 18
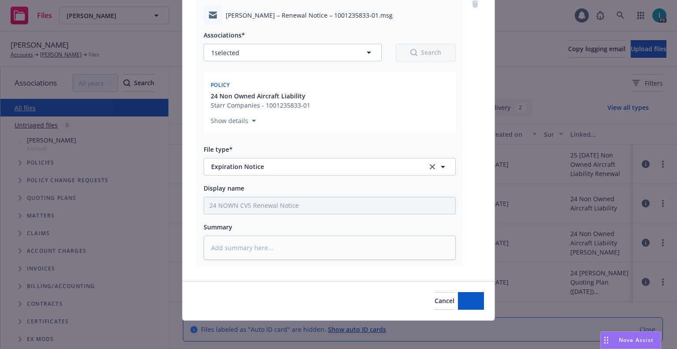
scroll to position [77, 0]
type textarea "x"
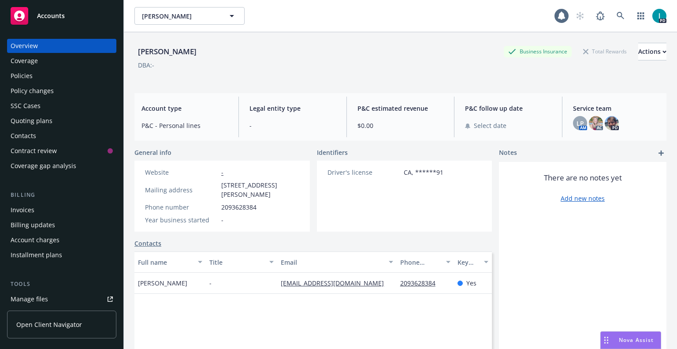
click at [41, 117] on div "Quoting plans" at bounding box center [32, 121] width 42 height 14
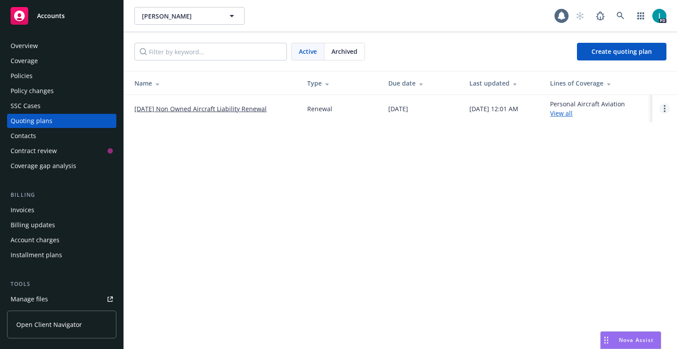
click at [667, 107] on link "Open options" at bounding box center [664, 108] width 11 height 11
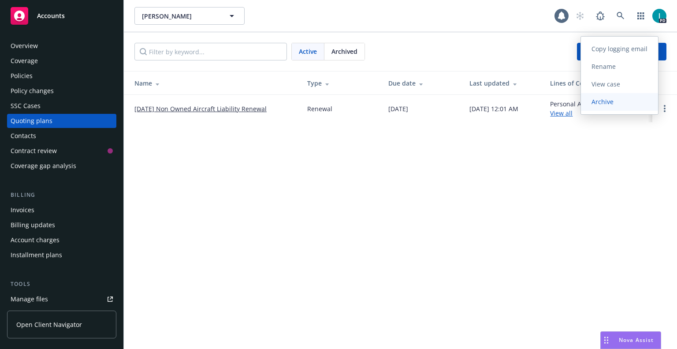
click at [620, 102] on span "Archive" at bounding box center [602, 101] width 43 height 8
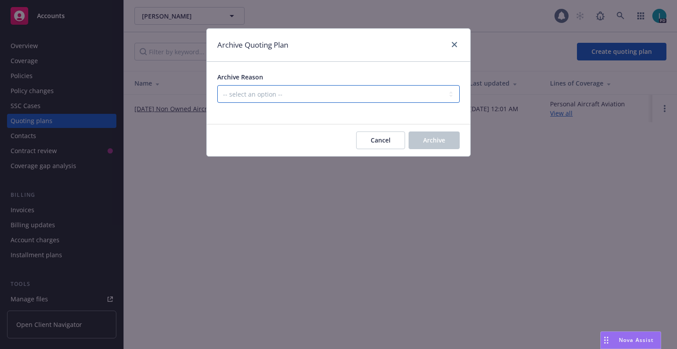
click at [243, 97] on select "-- select an option -- All policies in this renewal plan are auto-renewed Creat…" at bounding box center [338, 94] width 242 height 18
select select "ARCHIVED_RENEWAL_CANCELED"
click at [217, 85] on select "-- select an option -- All policies in this renewal plan are auto-renewed Creat…" at bounding box center [338, 94] width 242 height 18
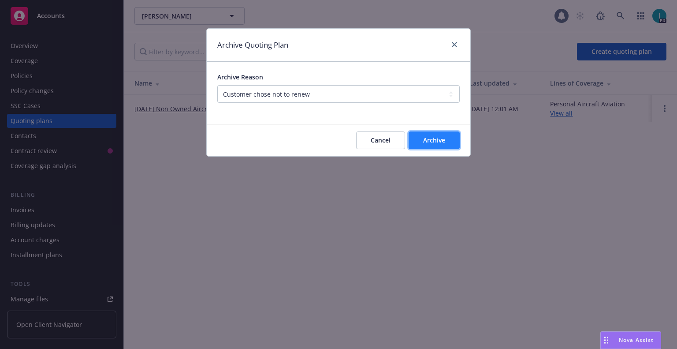
click at [438, 142] on span "Archive" at bounding box center [434, 140] width 22 height 8
